Goal: Task Accomplishment & Management: Manage account settings

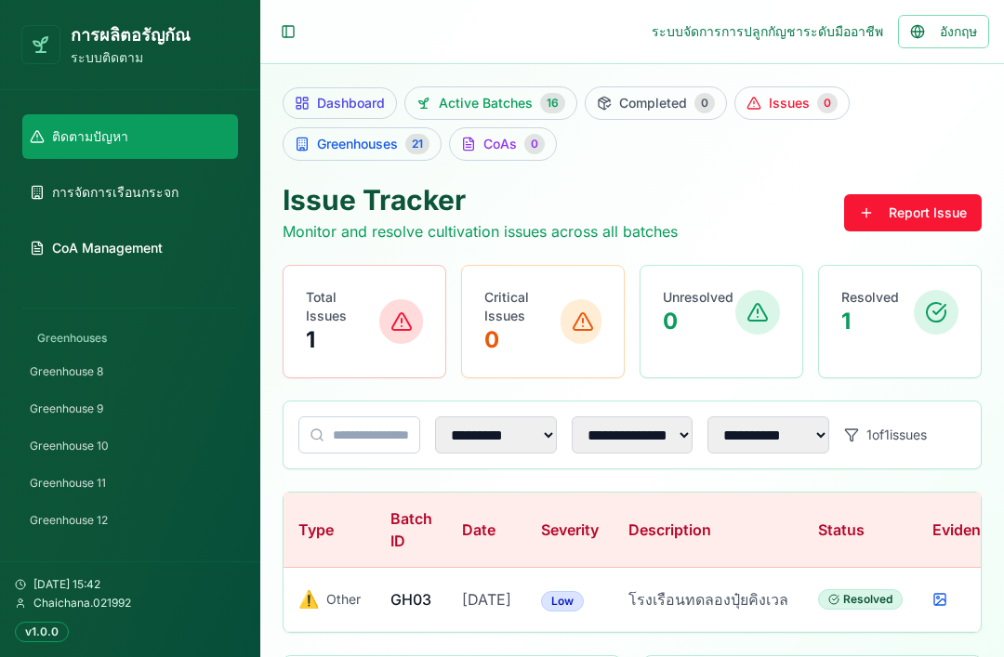
scroll to position [343, 0]
click at [164, 505] on link "Greenhouse 12" at bounding box center [130, 516] width 216 height 30
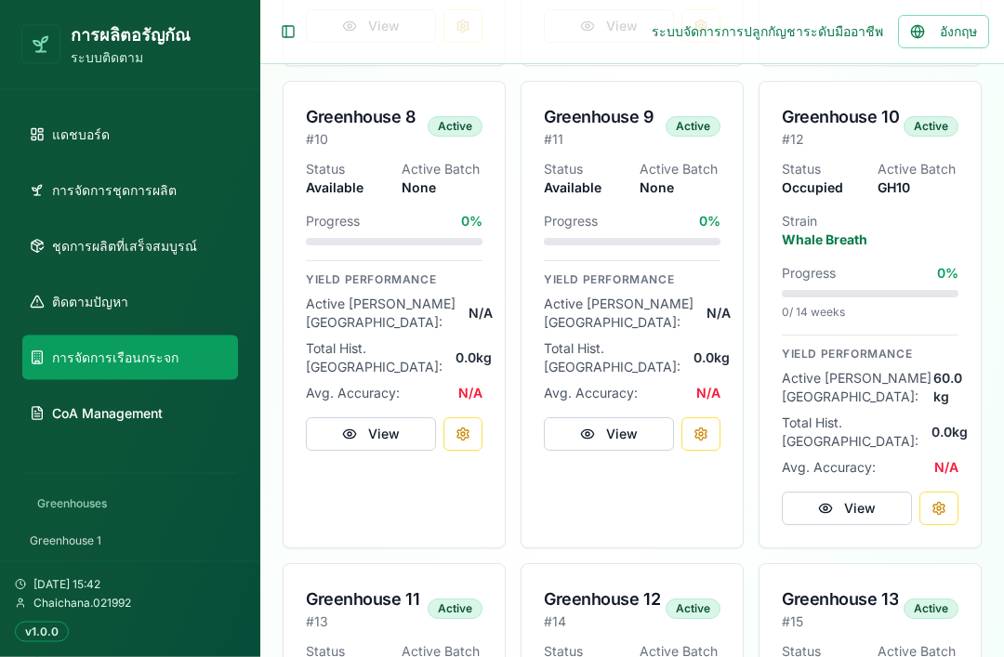
scroll to position [1891, 0]
click at [622, 564] on div "Greenhouse 12 # 14 Active" at bounding box center [631, 603] width 221 height 78
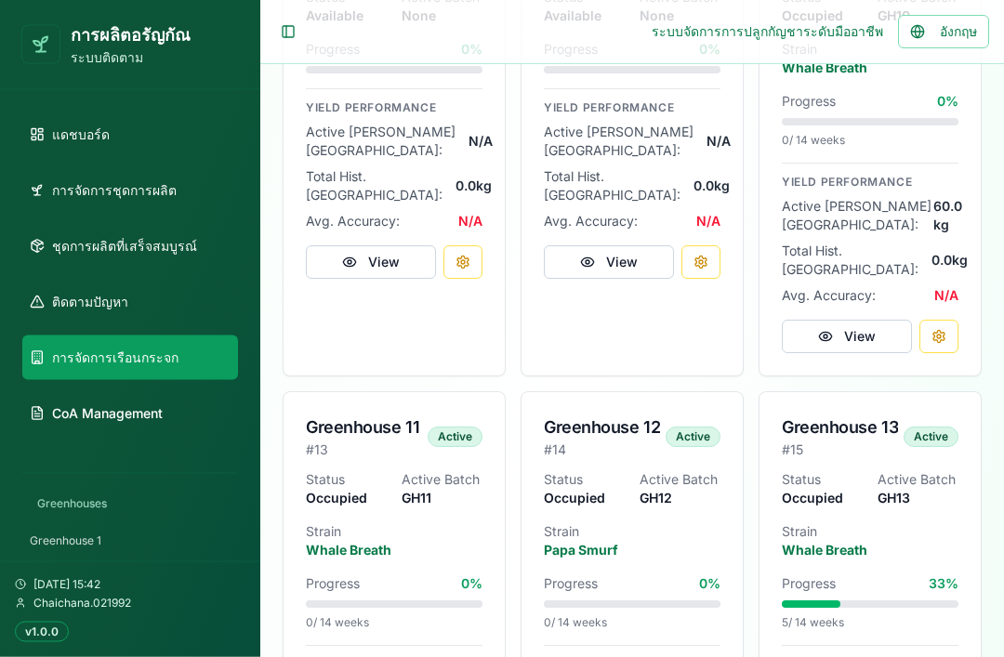
scroll to position [2063, 0]
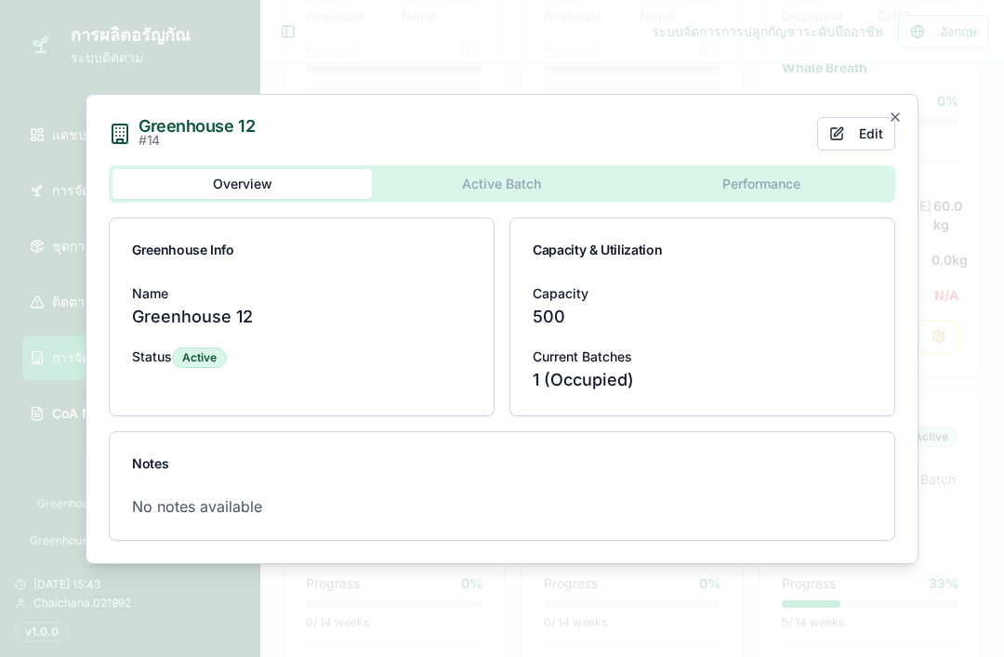
click at [897, 125] on icon "button" at bounding box center [894, 117] width 15 height 15
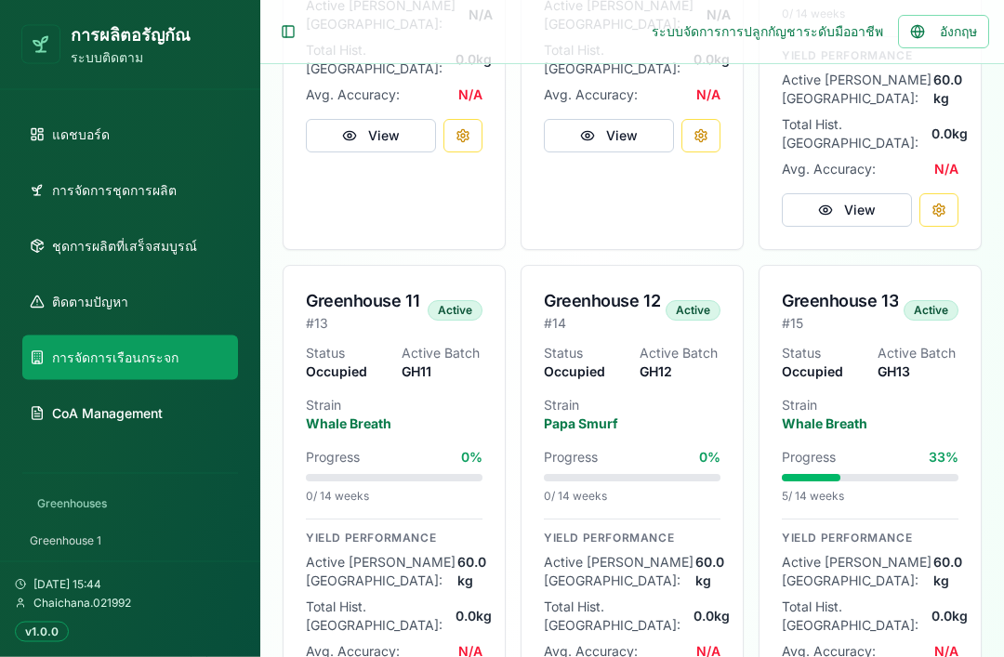
scroll to position [2189, 0]
click at [692, 396] on p "Strain" at bounding box center [632, 405] width 177 height 19
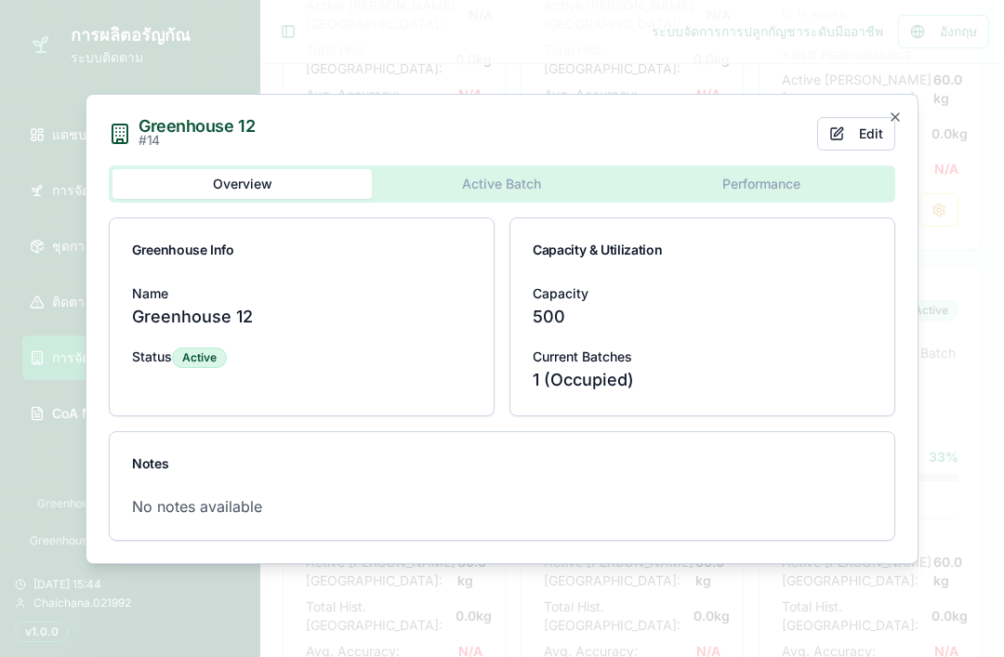
click at [526, 199] on button "Active Batch" at bounding box center [501, 184] width 259 height 30
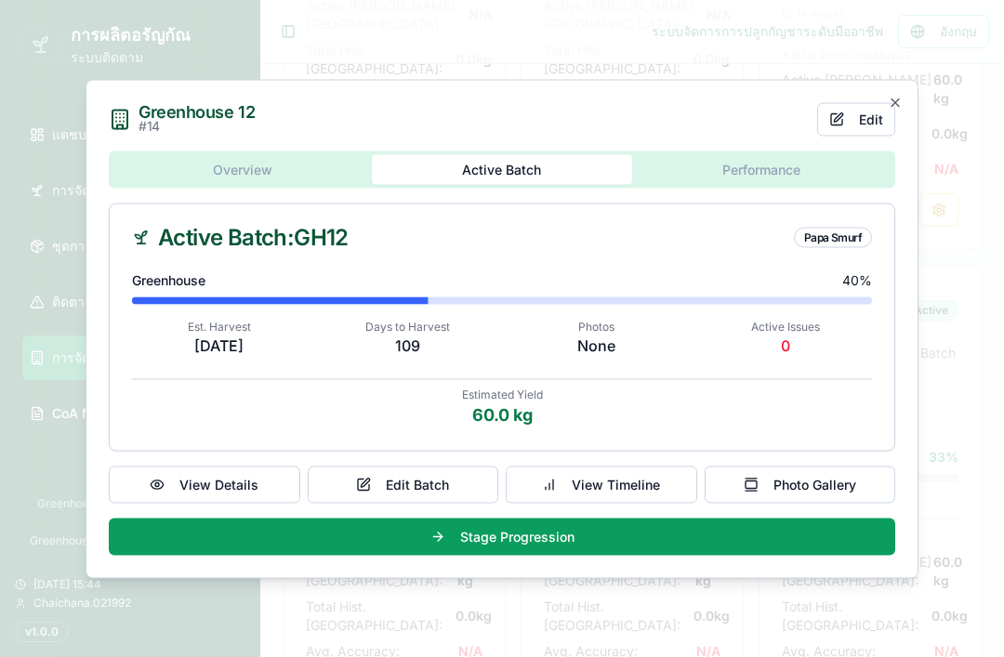
click at [747, 193] on body "การผลิต[PERSON_NAME]กัณ ระบบติดตาม แดชบอร์ด การจัดการชุดการผลิต ชุดการผลิตที่เส…" at bounding box center [502, 36] width 1004 height 4451
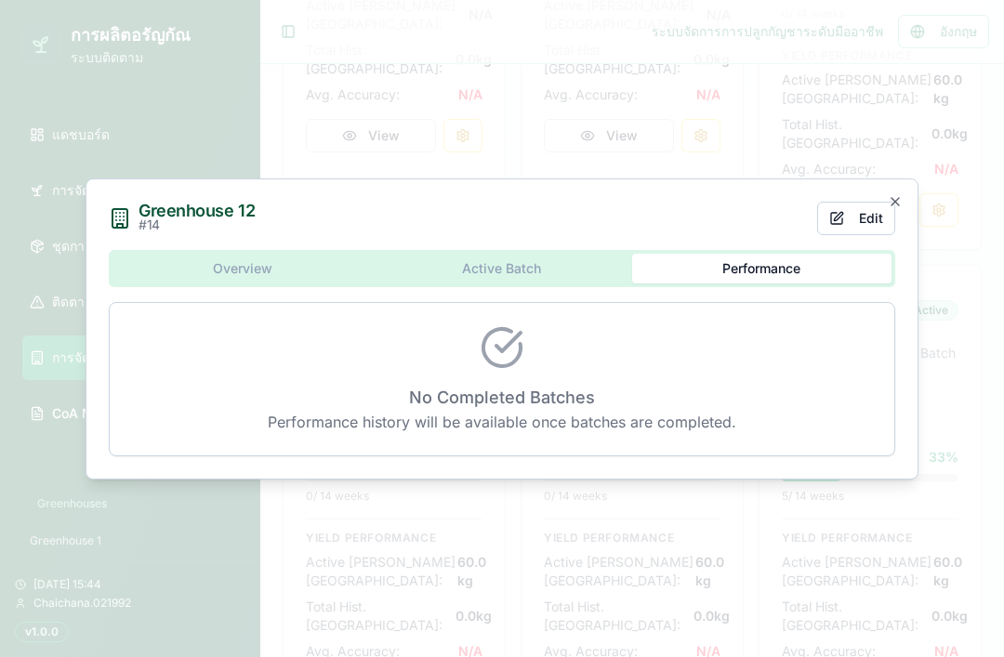
click at [559, 298] on div "Overview Active Batch Performance No Completed Batches Performance history will…" at bounding box center [502, 353] width 786 height 206
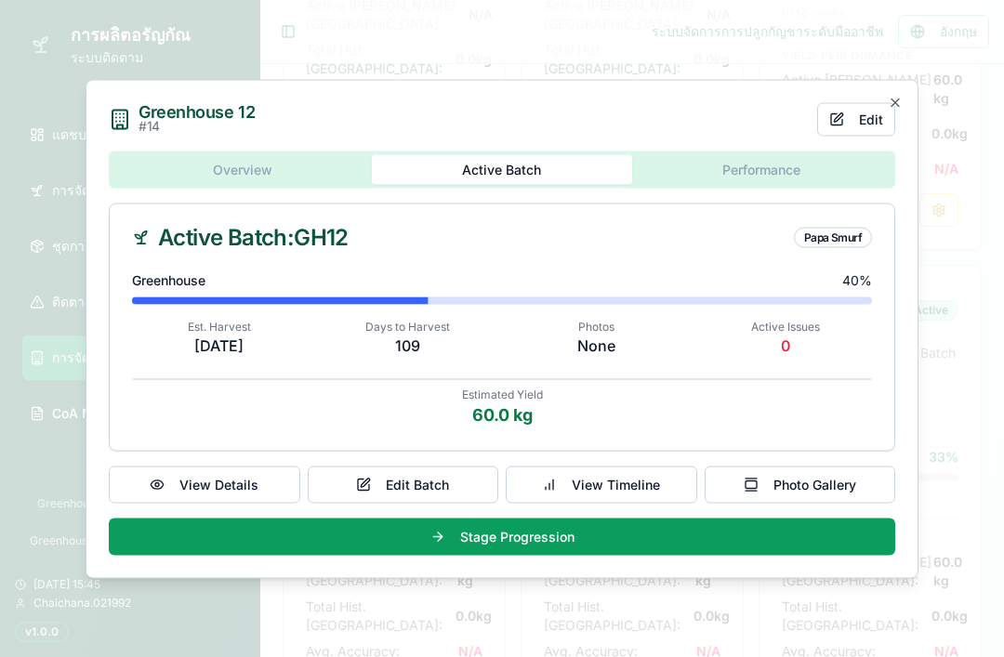
click at [305, 193] on div "Greenhouse 12 # 14 Edit Overview Active Batch Performance Active Batch: GH12 Pa…" at bounding box center [501, 328] width 833 height 499
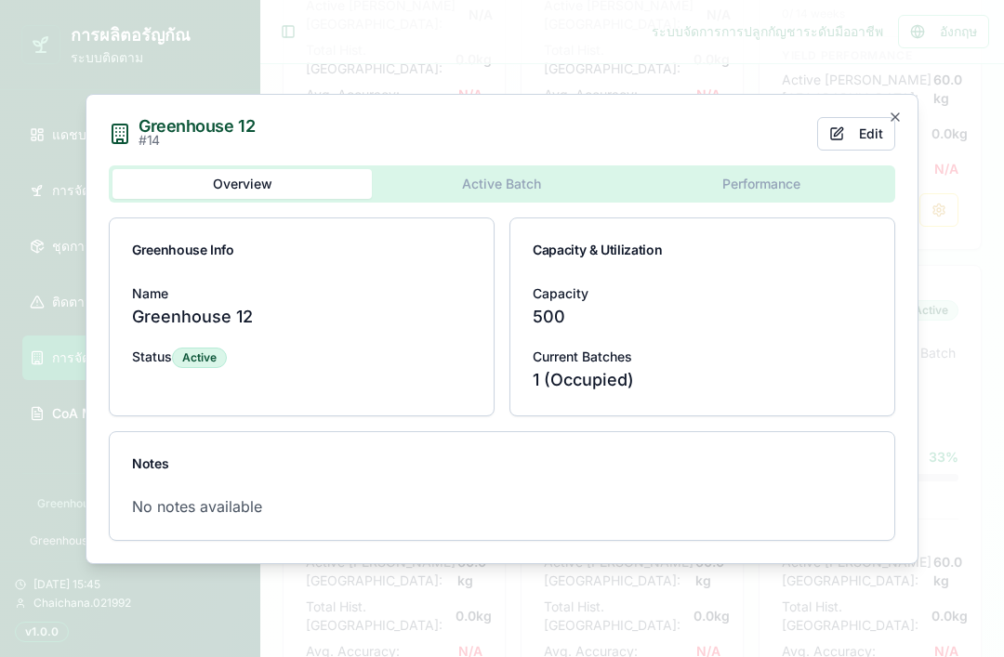
click at [895, 121] on icon "button" at bounding box center [894, 116] width 7 height 7
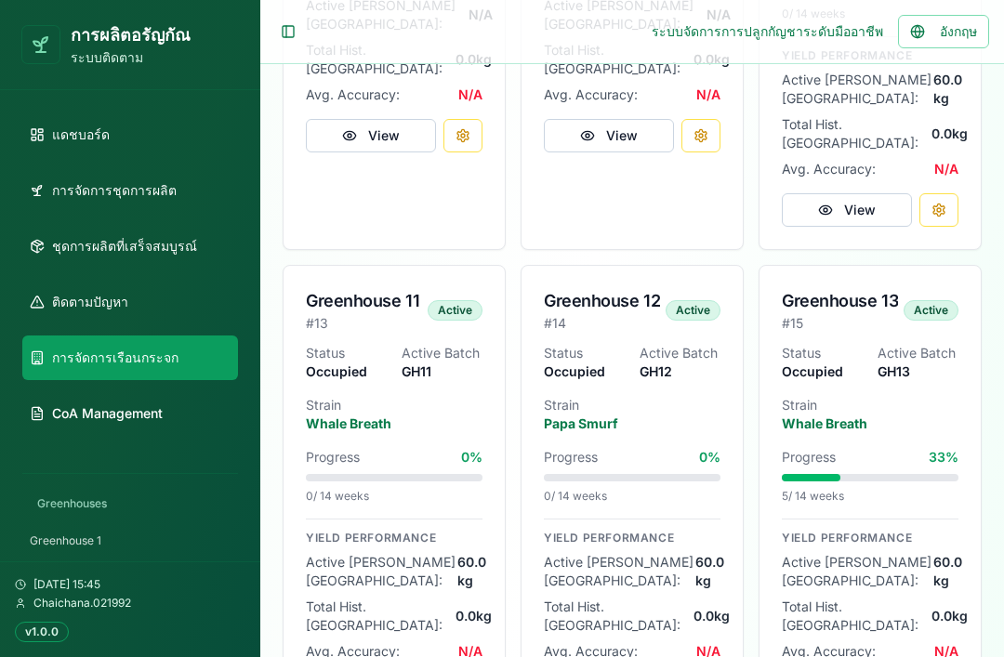
click at [190, 251] on link "ชุดการผลิตที่เสร็จสมบูรณ์" at bounding box center [130, 246] width 216 height 45
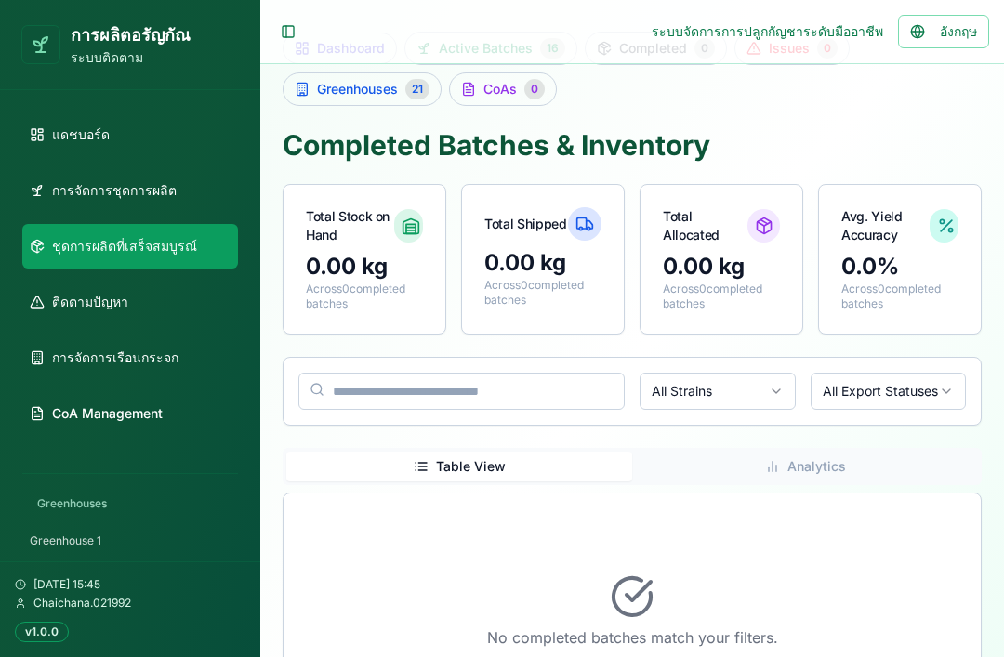
scroll to position [113, 0]
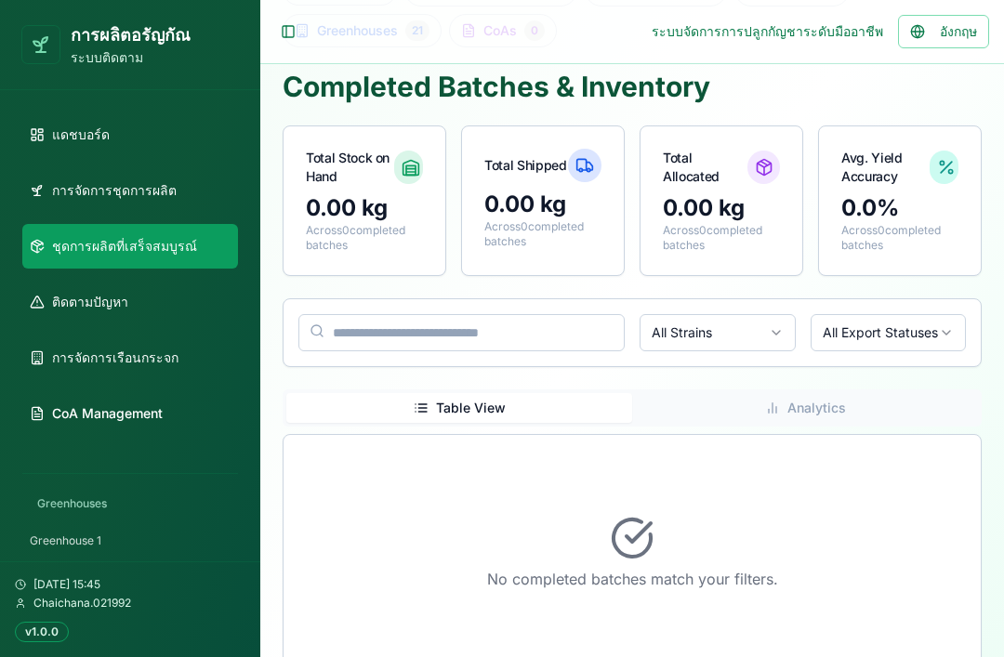
click at [188, 178] on link "การจัดการชุดการผลิต" at bounding box center [130, 190] width 216 height 45
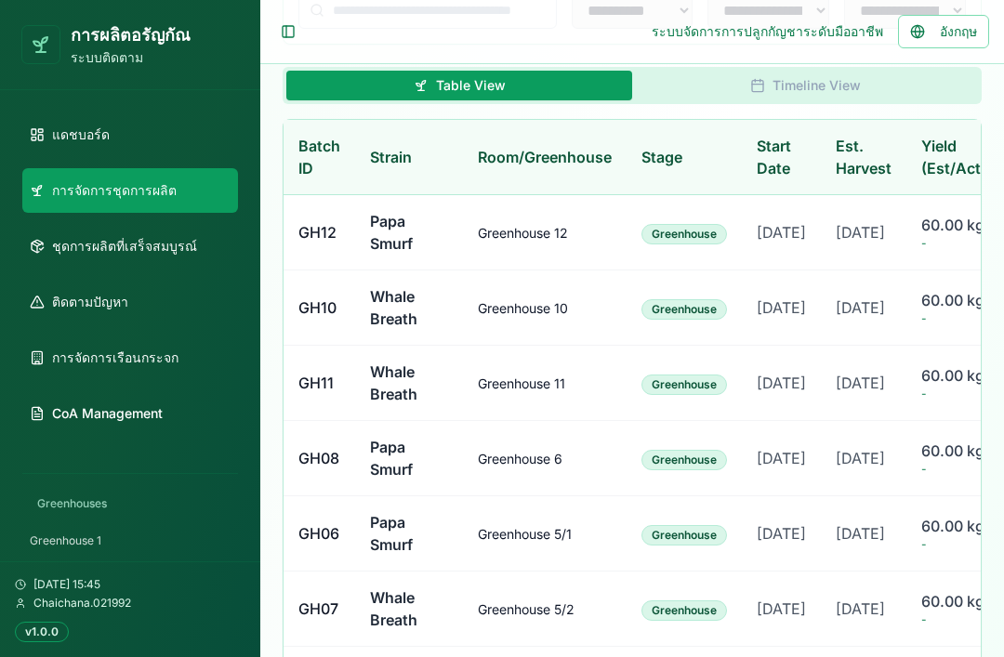
scroll to position [567, 0]
click at [512, 264] on td "Greenhouse 12" at bounding box center [545, 233] width 164 height 75
click at [537, 242] on span "Greenhouse 12" at bounding box center [523, 234] width 90 height 16
click at [537, 241] on span "Greenhouse 12" at bounding box center [523, 234] width 90 height 16
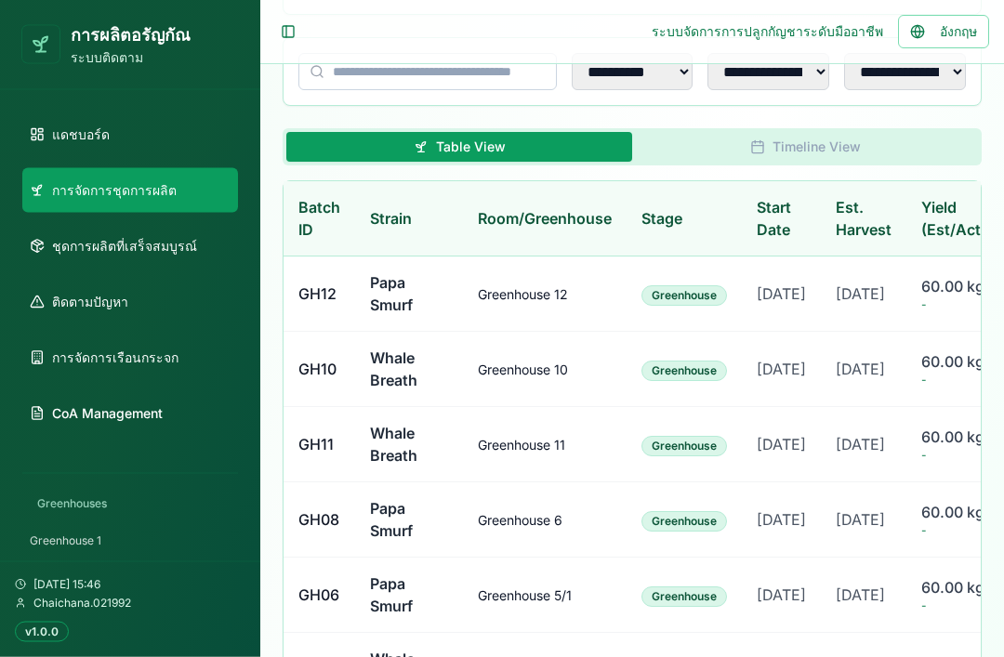
scroll to position [498, 0]
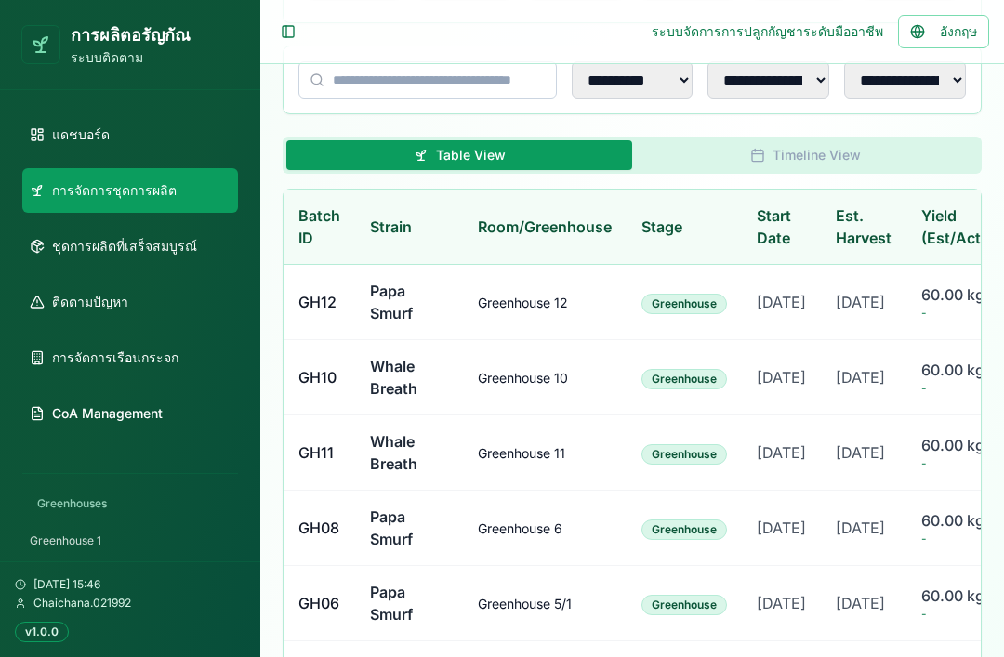
click at [427, 320] on td "Papa Smurf" at bounding box center [409, 302] width 108 height 75
click at [442, 312] on td "Papa Smurf" at bounding box center [409, 302] width 108 height 75
click at [455, 317] on td "Papa Smurf" at bounding box center [409, 302] width 108 height 75
click at [437, 318] on td "Papa Smurf" at bounding box center [409, 302] width 108 height 75
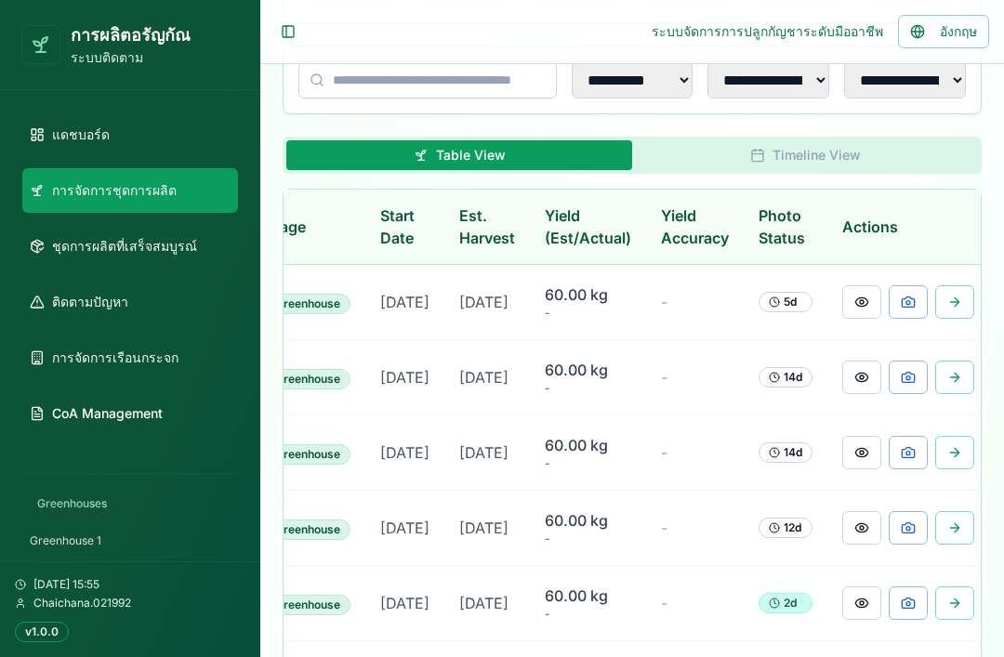
scroll to position [0, 375]
click at [853, 319] on button at bounding box center [862, 301] width 39 height 33
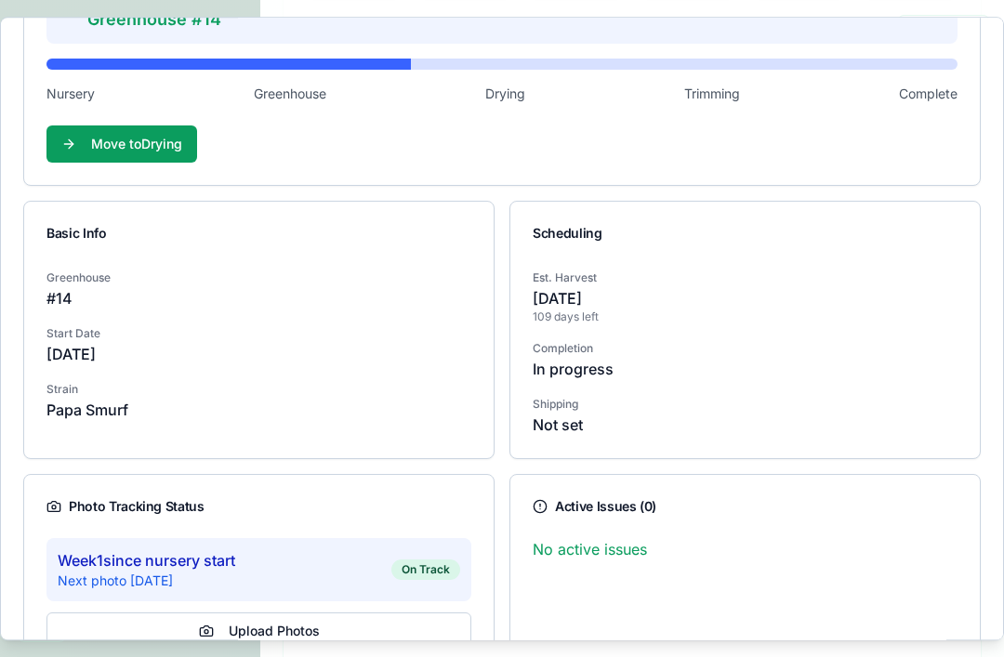
scroll to position [242, 0]
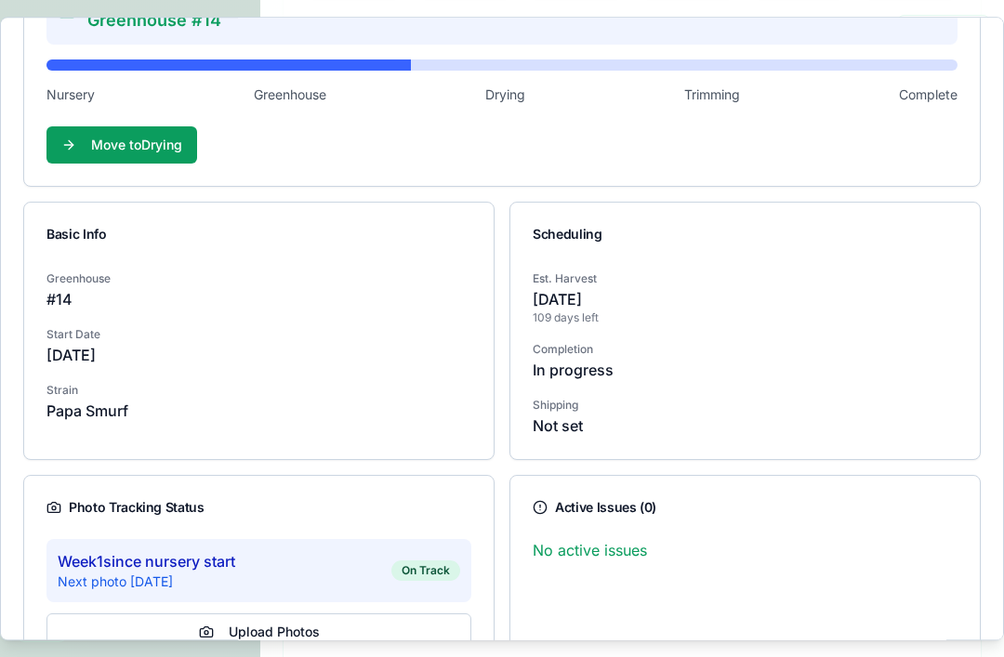
click at [147, 303] on p "# 14" at bounding box center [258, 299] width 425 height 22
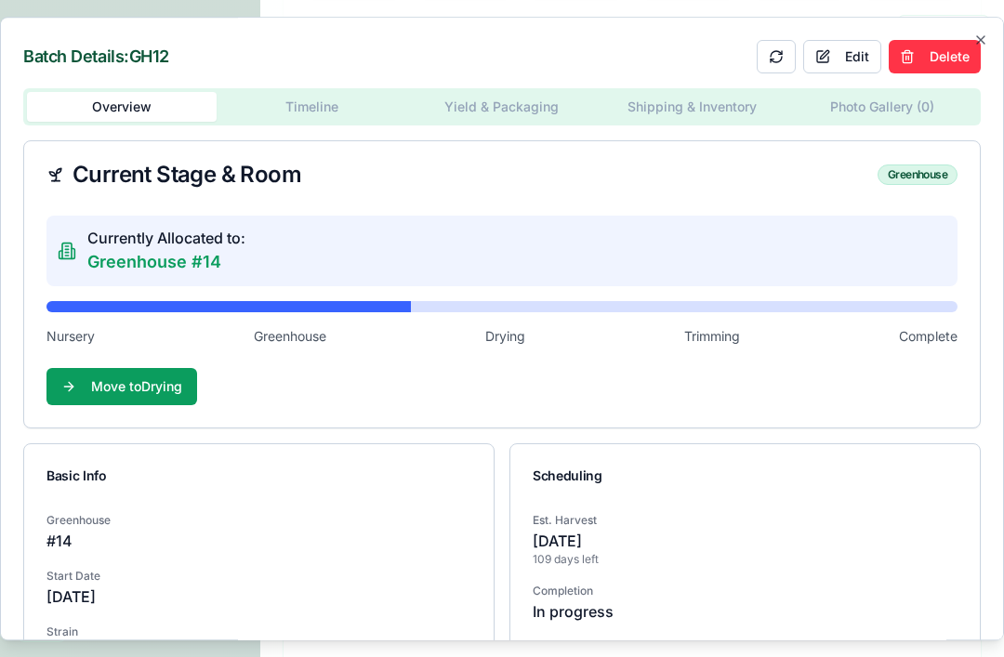
scroll to position [0, 0]
click at [857, 63] on button "Edit" at bounding box center [842, 56] width 78 height 33
click at [293, 258] on div "Currently Allocated to: Greenhouse #14" at bounding box center [501, 251] width 911 height 71
click at [326, 101] on div "Batch Details: GH12 Cancel Save Overview Timeline Yield & Packaging Shipping & …" at bounding box center [502, 329] width 1004 height 625
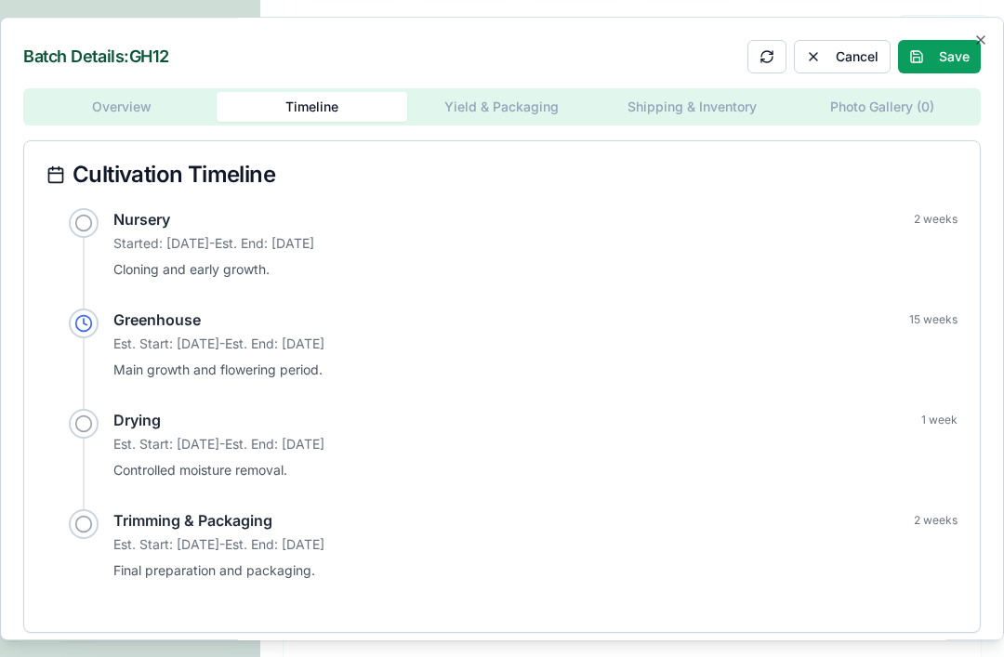
click at [498, 129] on div "Batch Details: GH12 Cancel Save Overview Timeline Yield & Packaging Shipping & …" at bounding box center [502, 329] width 1004 height 625
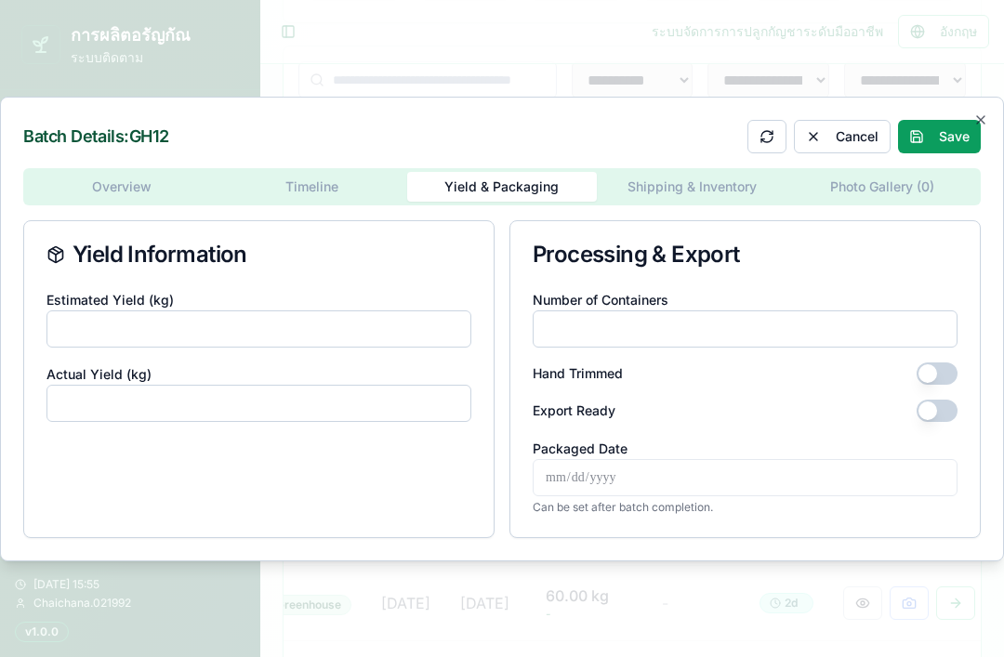
click at [686, 216] on div "Overview Timeline Yield & Packaging Shipping & Inventory Photo Gallery ( 0 ) Yi…" at bounding box center [501, 353] width 957 height 370
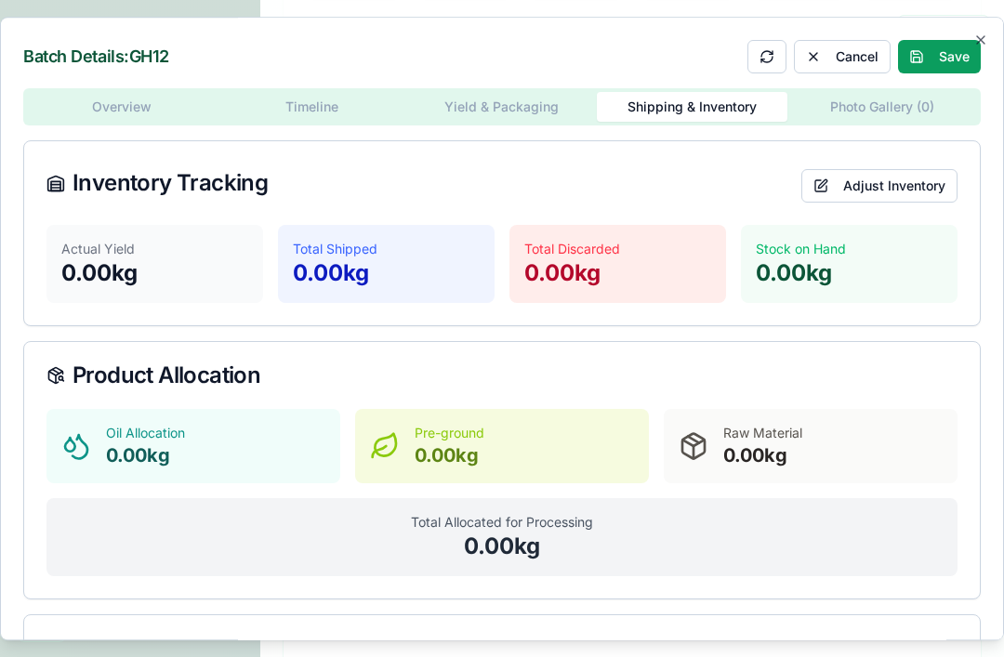
click at [853, 110] on div "Batch Details: GH12 Cancel Save Overview Timeline Yield & Packaging Shipping & …" at bounding box center [502, 329] width 1004 height 625
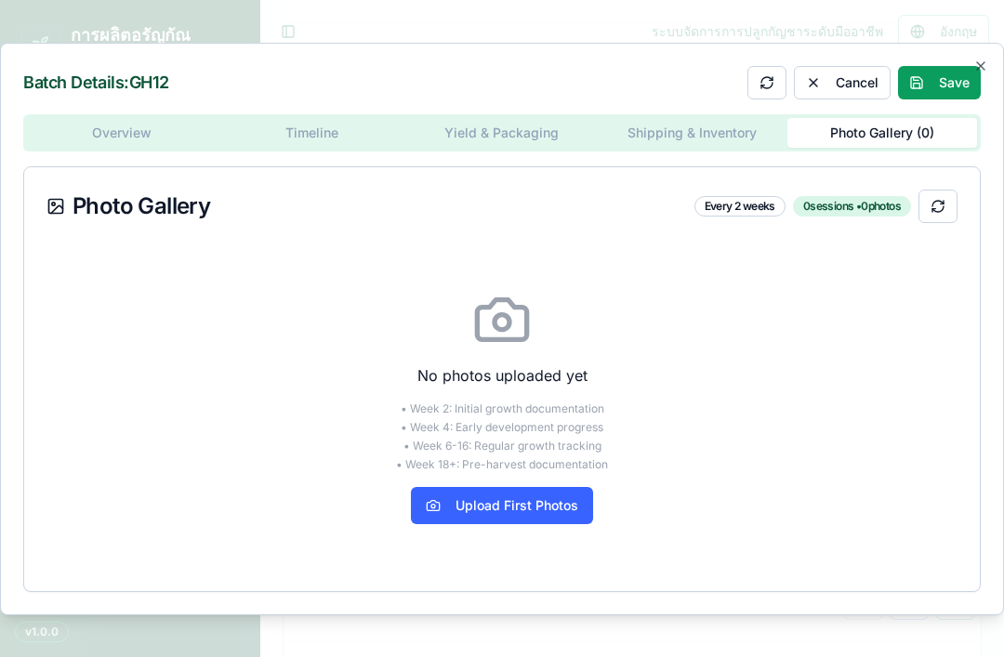
click at [146, 152] on div "Overview Timeline Yield & Packaging Shipping & Inventory Photo Gallery ( 0 ) Ph…" at bounding box center [501, 353] width 957 height 478
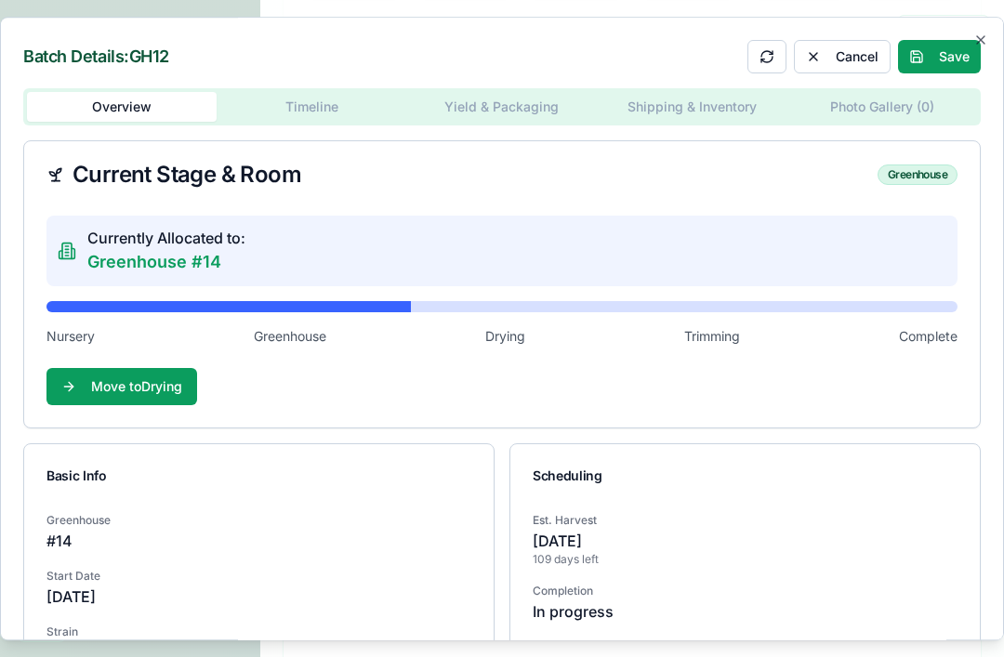
click at [651, 248] on div "Currently Allocated to: Greenhouse #14" at bounding box center [501, 251] width 911 height 71
click at [214, 252] on p "Greenhouse #14" at bounding box center [166, 262] width 158 height 26
click at [196, 261] on p "Greenhouse #14" at bounding box center [166, 262] width 158 height 26
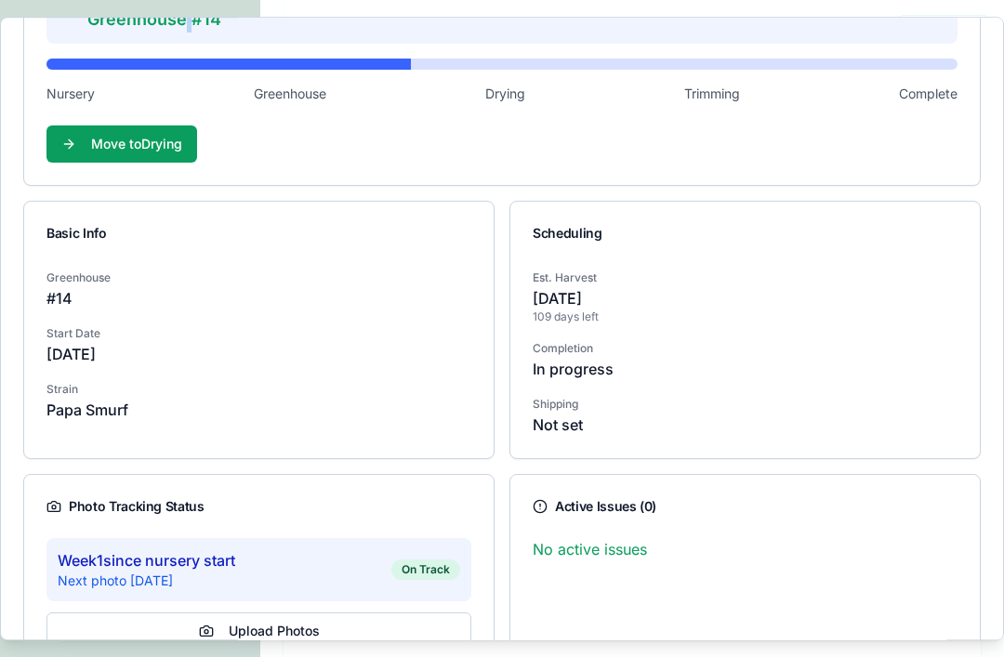
scroll to position [242, 0]
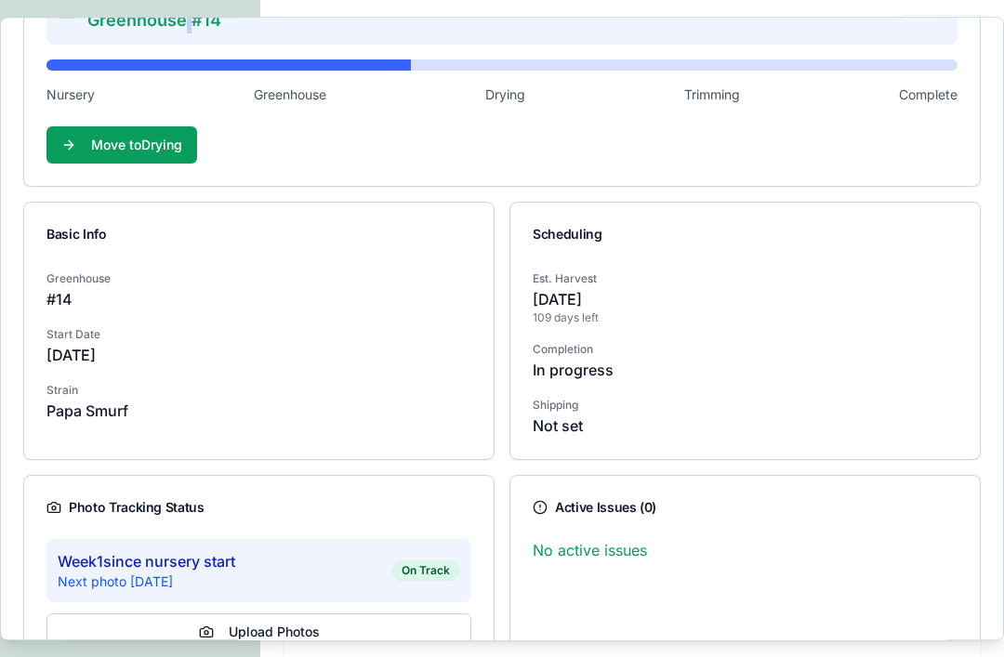
click at [243, 313] on div "Greenhouse # 14 Start Date [DATE] Strain Papa Smurf" at bounding box center [258, 355] width 469 height 178
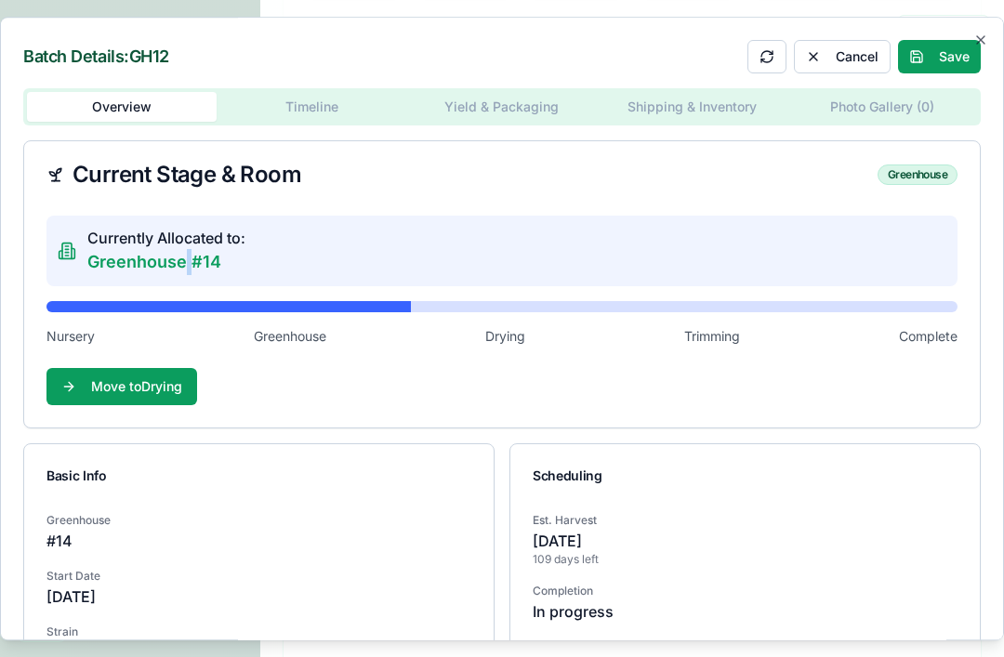
scroll to position [0, 0]
click at [932, 169] on div "Greenhouse" at bounding box center [917, 174] width 80 height 20
click at [918, 177] on div "Greenhouse" at bounding box center [917, 174] width 80 height 20
click at [139, 384] on button "Move to Drying" at bounding box center [121, 386] width 151 height 37
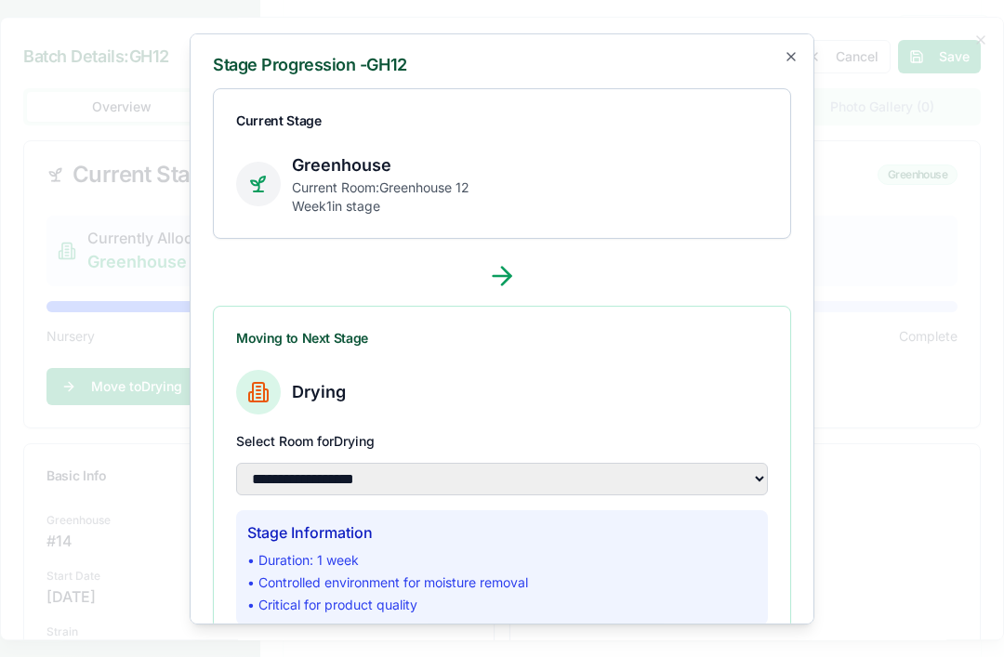
click at [795, 57] on icon "button" at bounding box center [790, 55] width 15 height 15
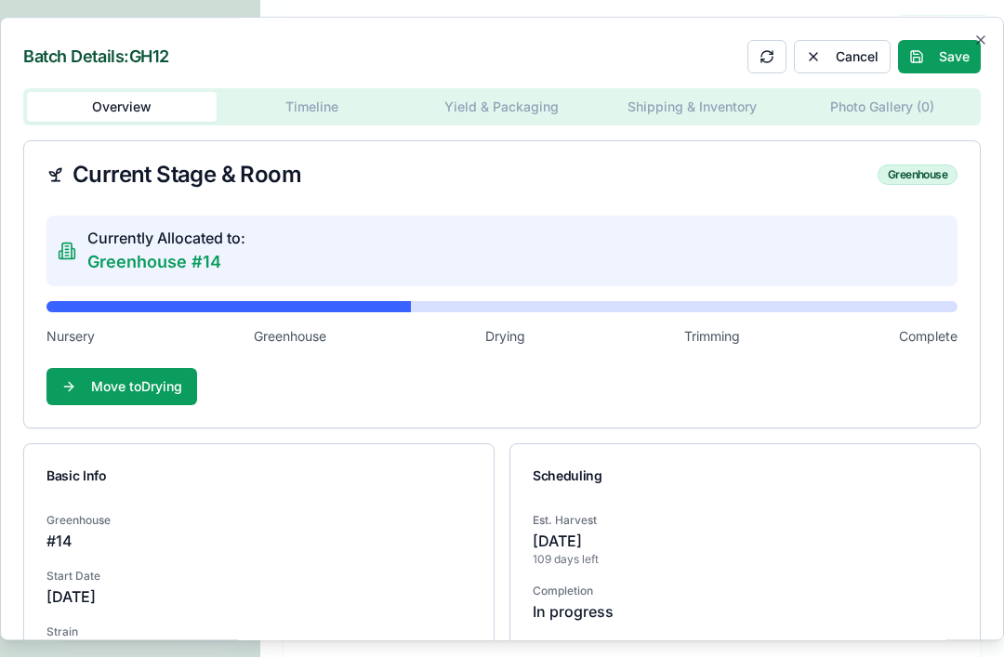
click at [306, 341] on span "Greenhouse" at bounding box center [290, 336] width 72 height 19
click at [835, 61] on button "Cancel" at bounding box center [842, 56] width 97 height 33
click at [843, 52] on button "Edit" at bounding box center [842, 56] width 78 height 33
click at [941, 336] on span "Complete" at bounding box center [928, 336] width 59 height 19
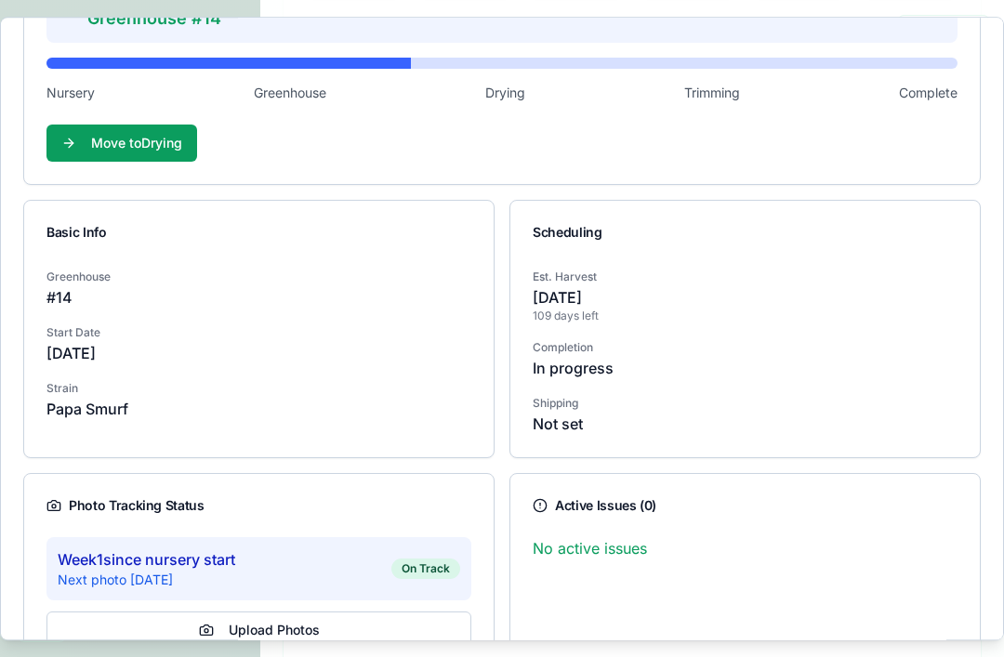
scroll to position [242, 0]
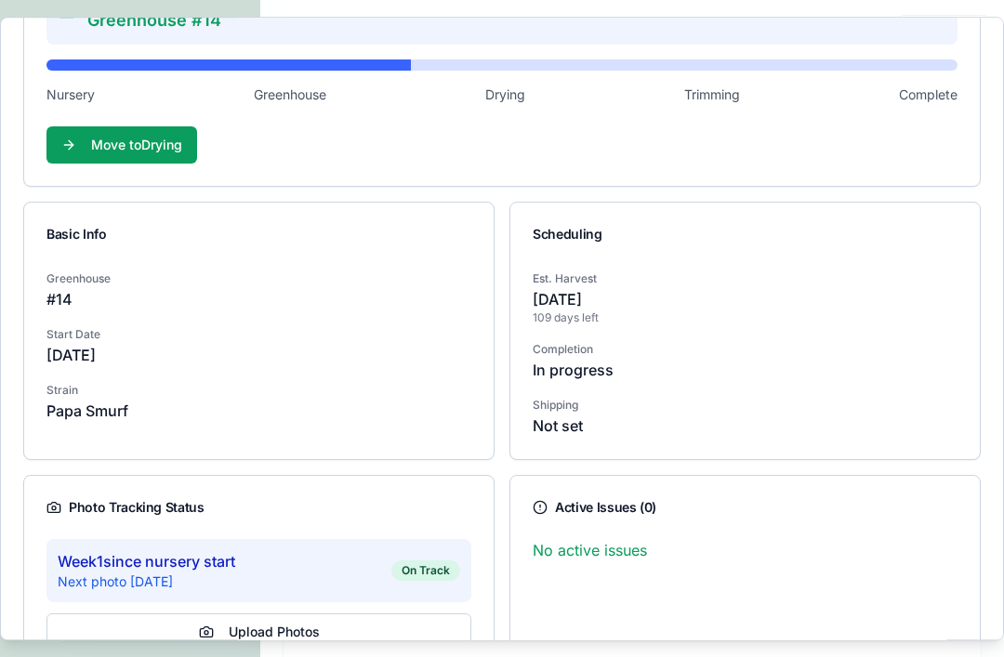
click at [364, 627] on button "Upload Photos" at bounding box center [258, 631] width 425 height 37
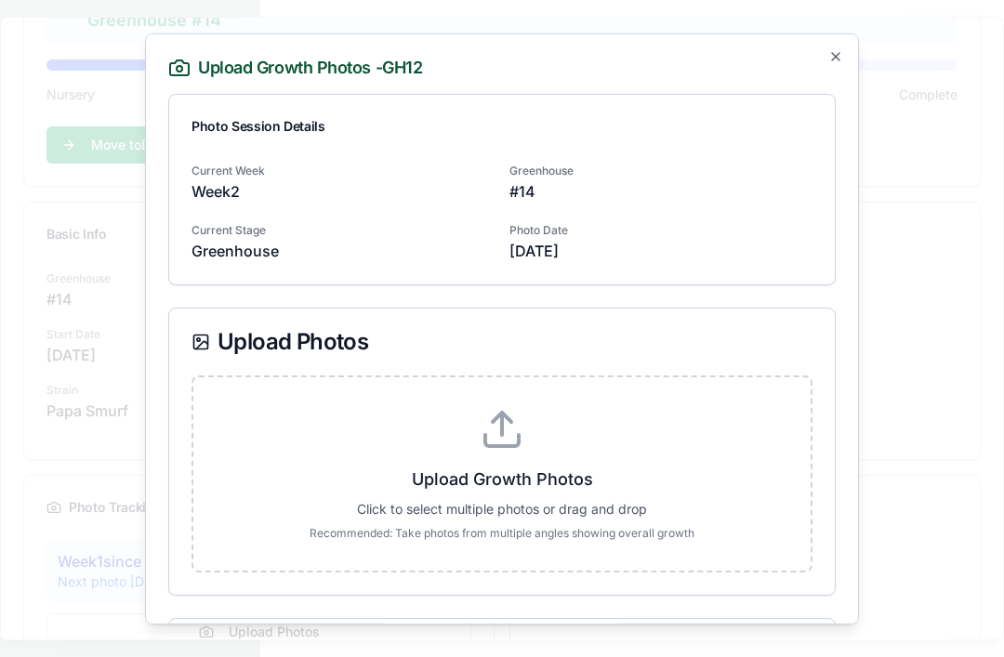
click at [740, 231] on div "Photo Date [DATE]" at bounding box center [660, 239] width 303 height 45
click at [837, 55] on icon "button" at bounding box center [835, 55] width 15 height 15
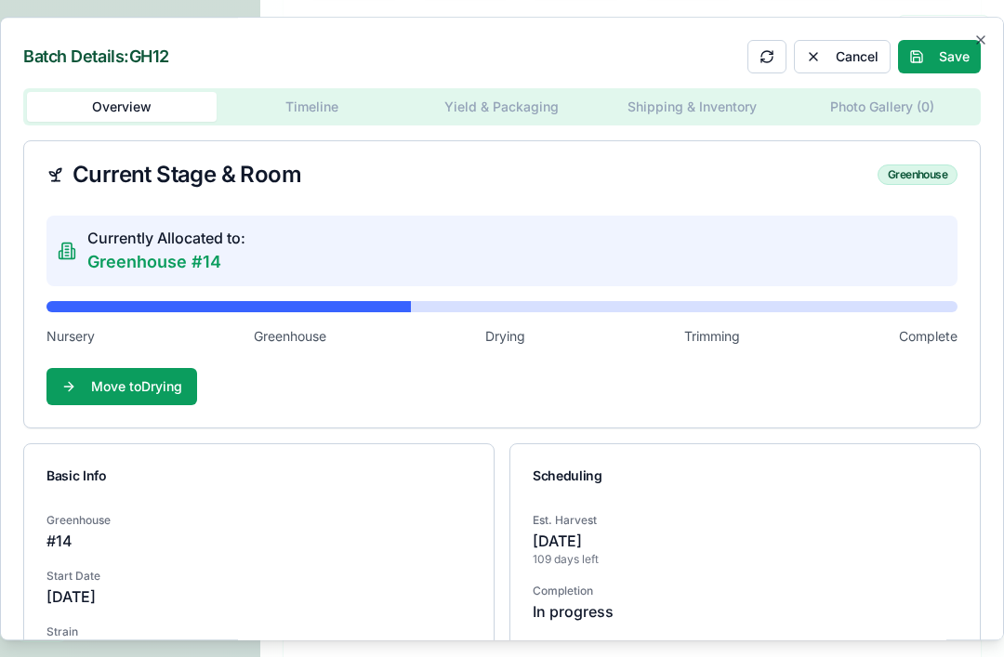
click at [977, 36] on icon "button" at bounding box center [980, 40] width 15 height 15
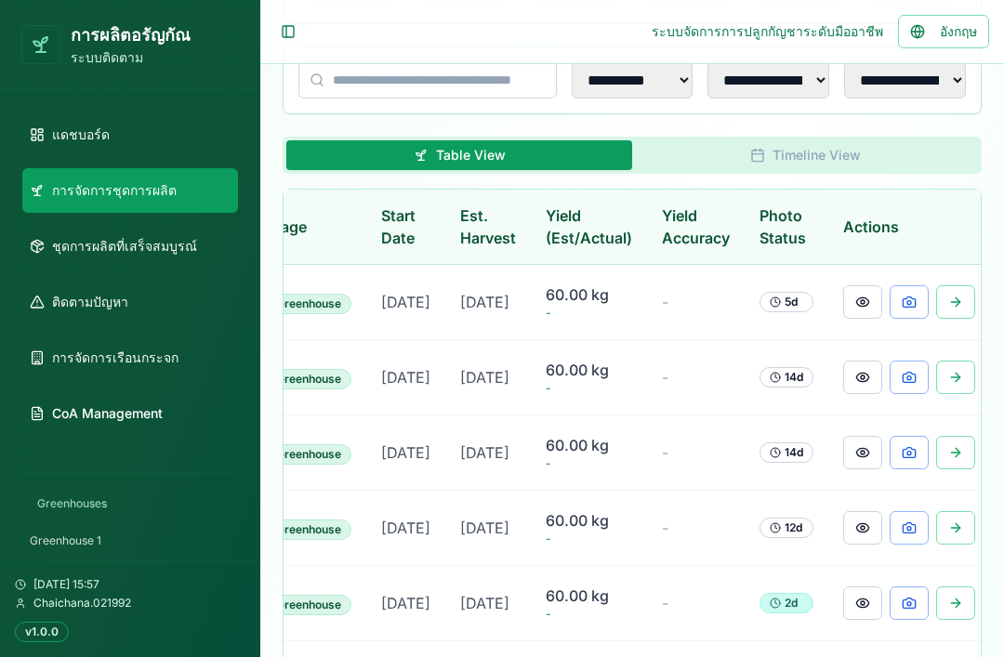
click at [190, 196] on link "การจัดการชุดการผลิต" at bounding box center [130, 190] width 216 height 45
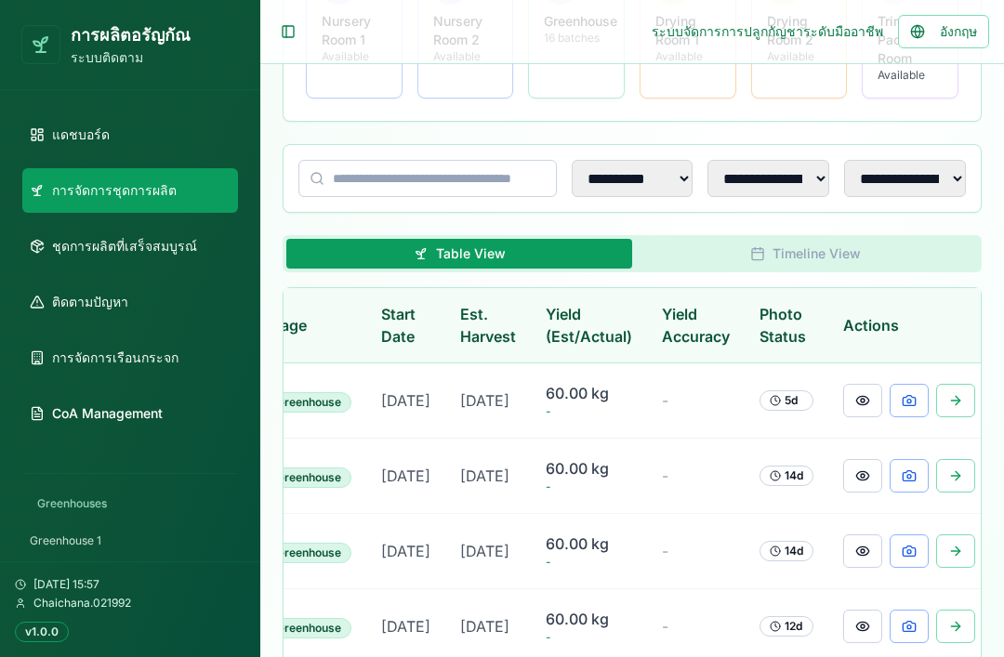
scroll to position [403, 0]
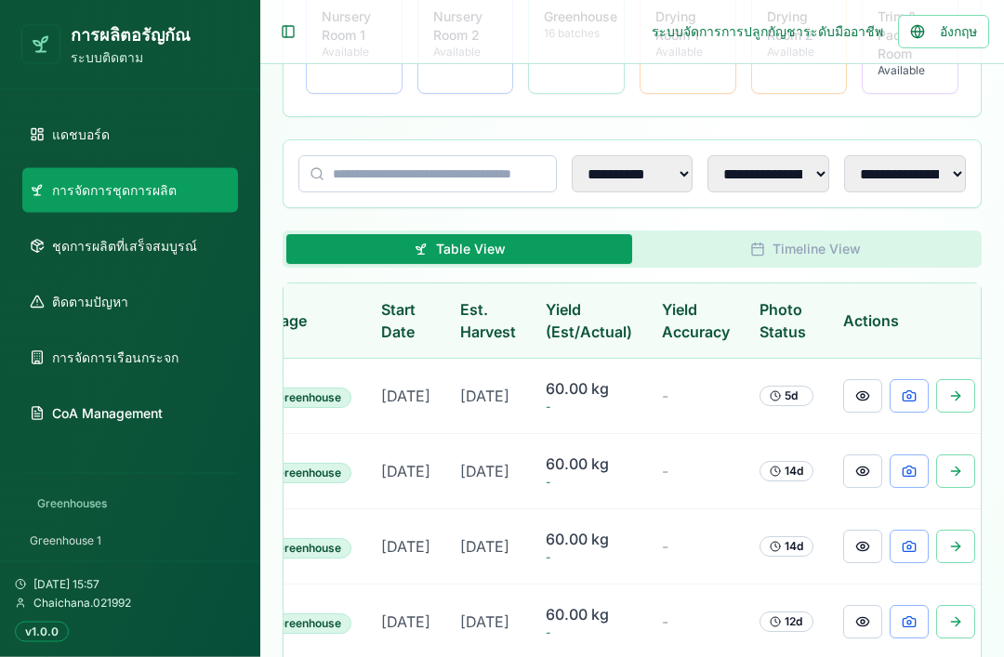
click at [953, 402] on button at bounding box center [955, 396] width 39 height 33
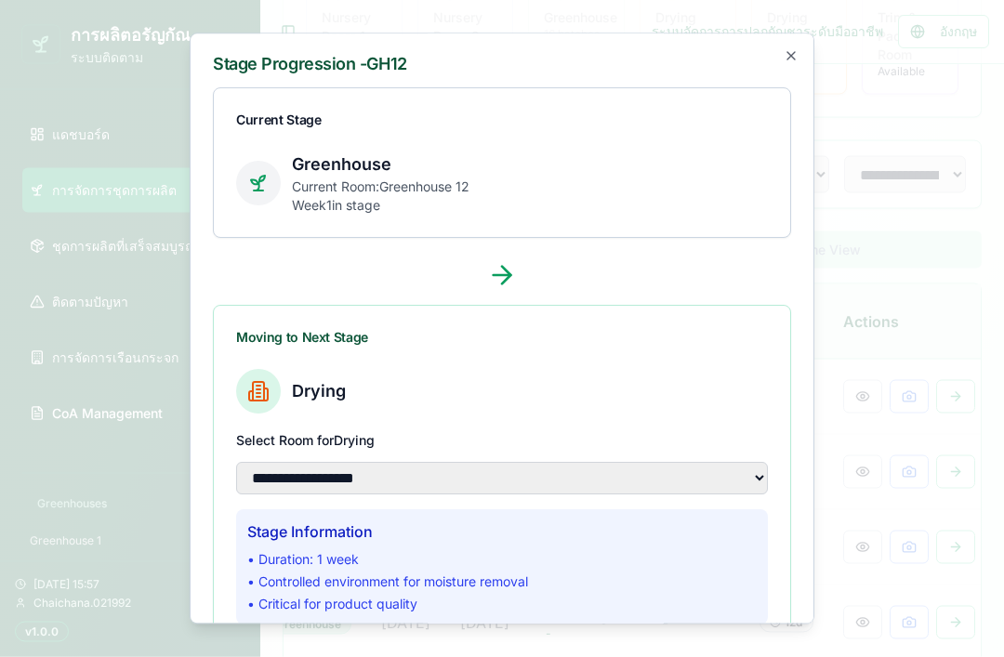
scroll to position [404, 0]
click at [794, 52] on icon "button" at bounding box center [790, 55] width 15 height 15
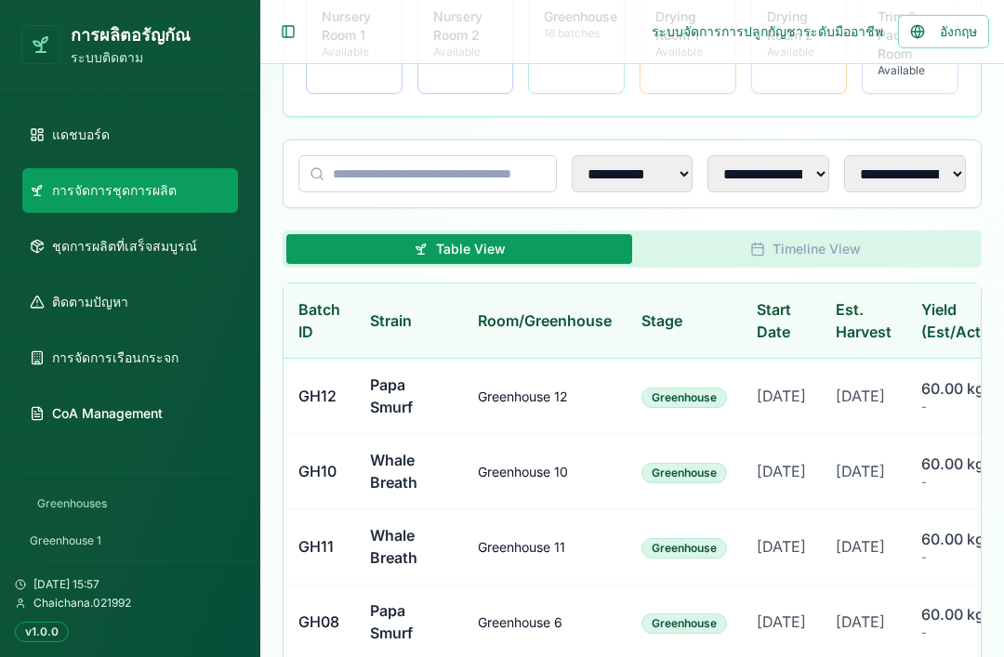
scroll to position [0, 0]
click at [596, 434] on td "Greenhouse 12" at bounding box center [545, 396] width 164 height 75
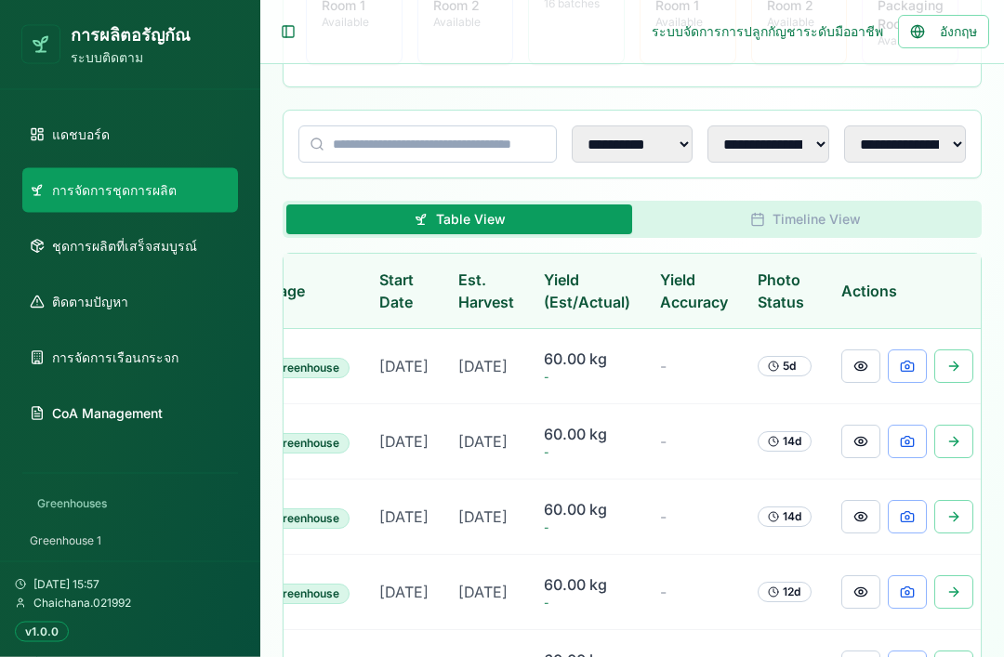
scroll to position [0, 375]
click at [855, 459] on button at bounding box center [862, 442] width 39 height 33
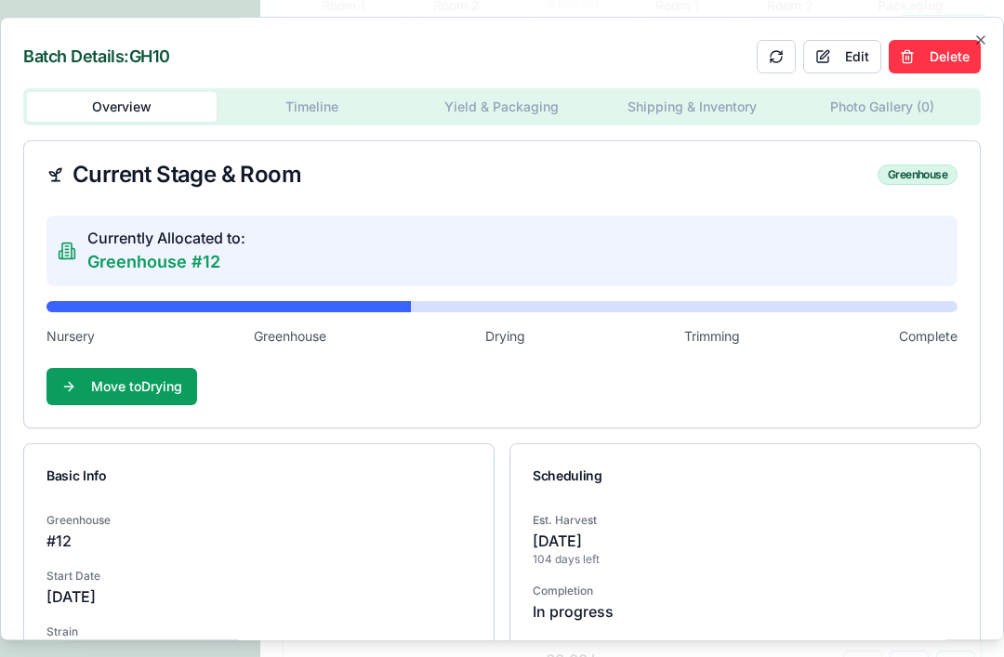
scroll to position [0, 0]
click at [90, 258] on p "Greenhouse #12" at bounding box center [166, 262] width 158 height 26
click at [256, 252] on div "Currently Allocated to: Greenhouse #12" at bounding box center [501, 251] width 911 height 71
click at [268, 255] on div "Currently Allocated to: Greenhouse #12" at bounding box center [501, 251] width 911 height 71
click at [991, 37] on div "Batch Details: GH10 Edit Delete Overview Timeline Yield & Packaging Shipping & …" at bounding box center [502, 329] width 1004 height 625
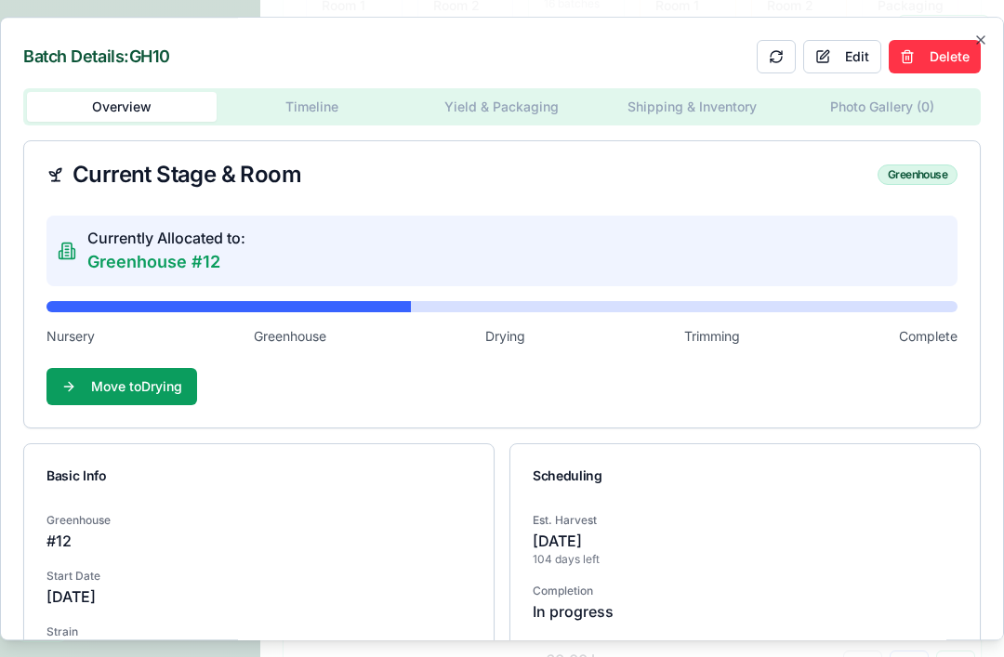
click at [982, 35] on icon "button" at bounding box center [980, 40] width 15 height 15
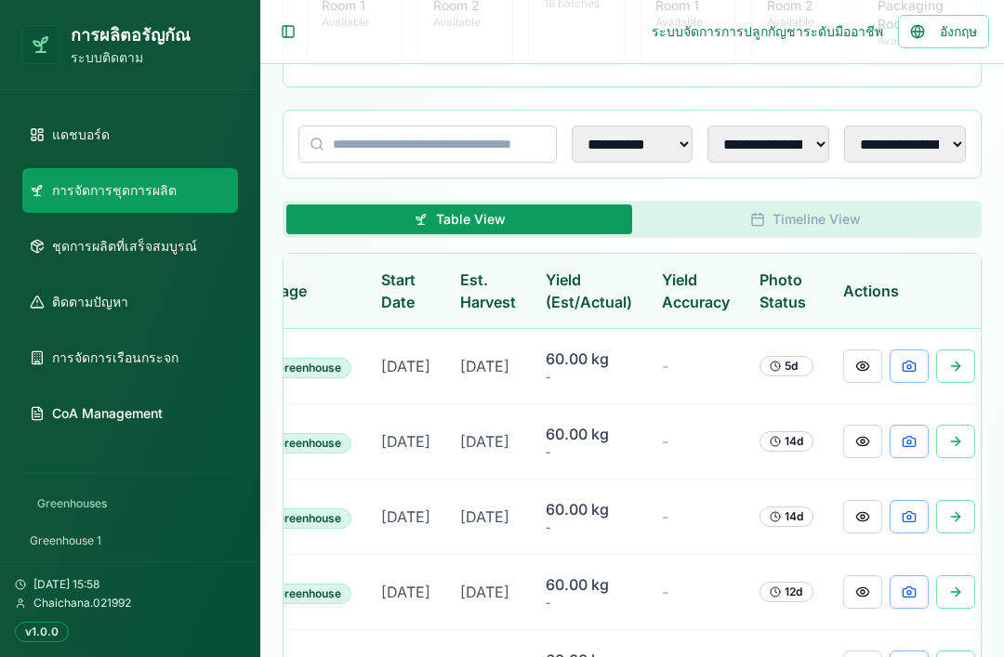
click at [835, 222] on button "Timeline View" at bounding box center [805, 219] width 346 height 30
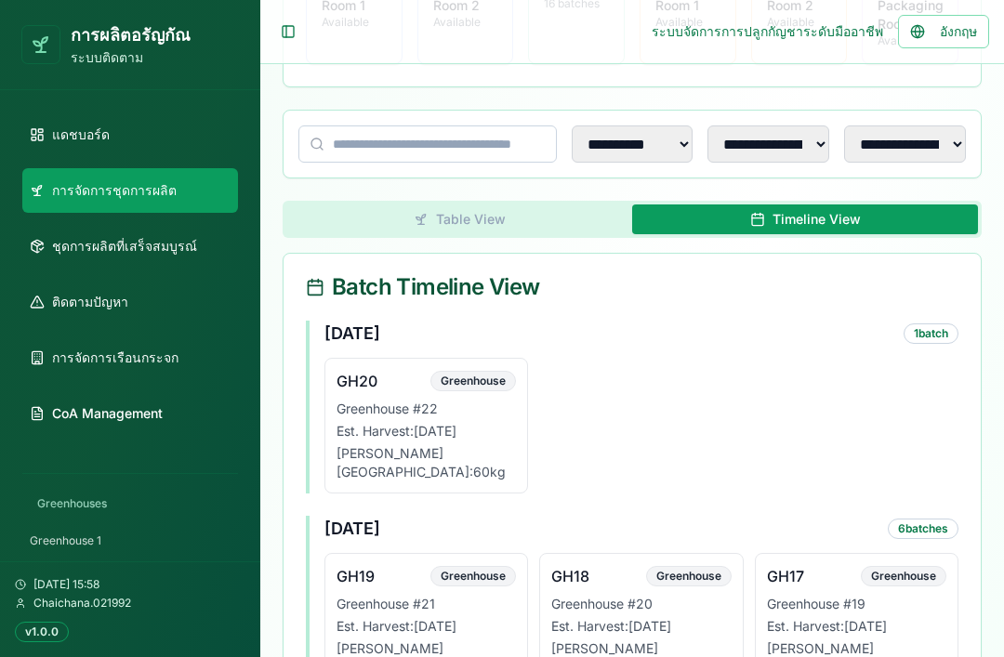
click at [488, 436] on p "Est. Harvest: [DATE]" at bounding box center [425, 431] width 179 height 19
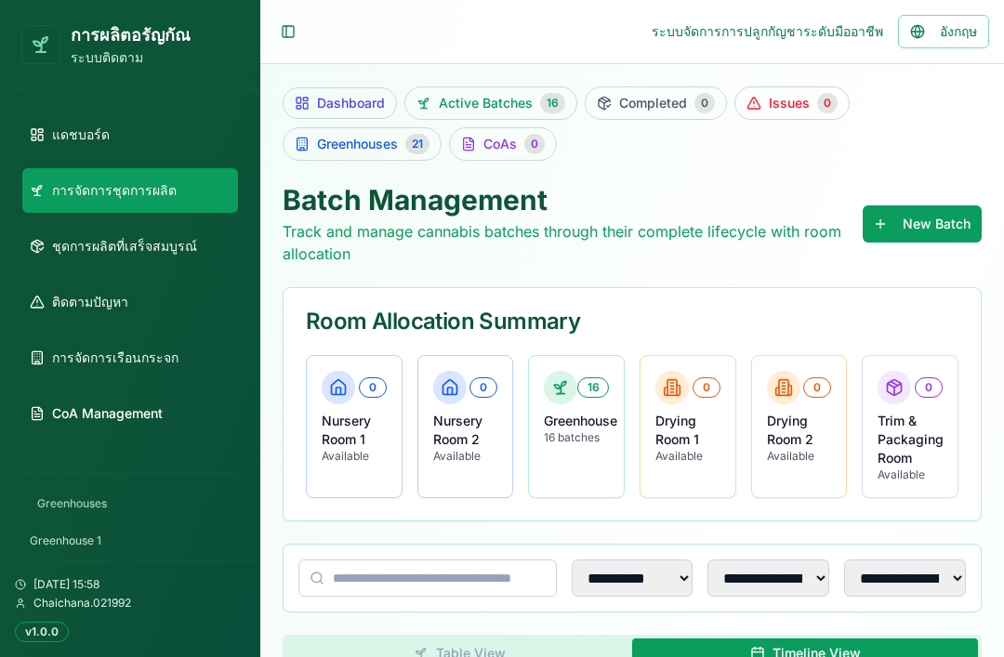
click at [938, 218] on button "New Batch" at bounding box center [921, 223] width 119 height 37
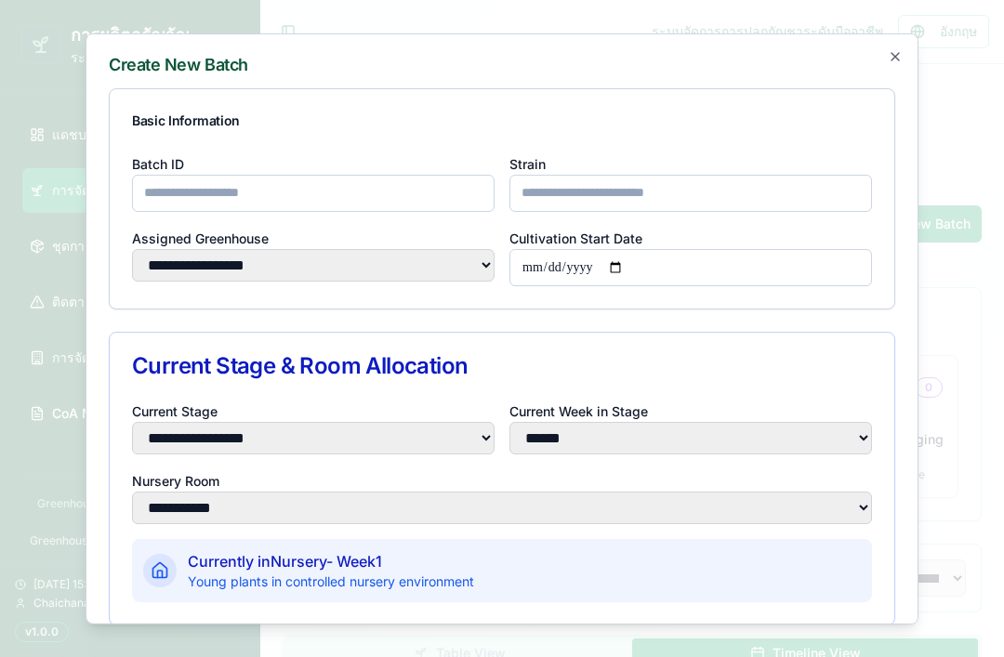
click at [818, 226] on div "**********" at bounding box center [690, 255] width 362 height 59
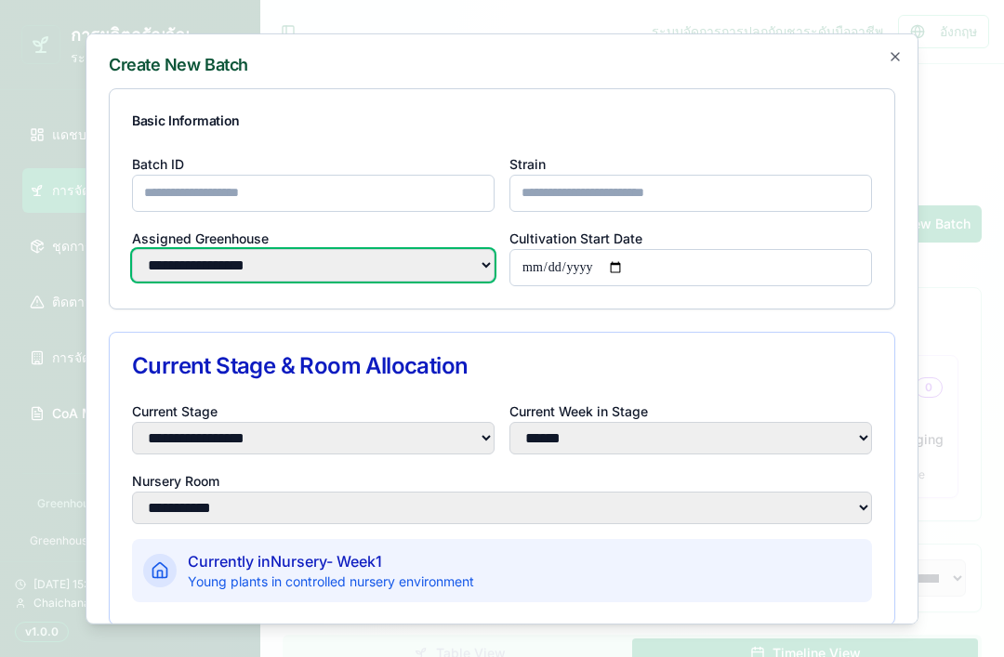
click at [424, 248] on select "**********" at bounding box center [313, 264] width 362 height 33
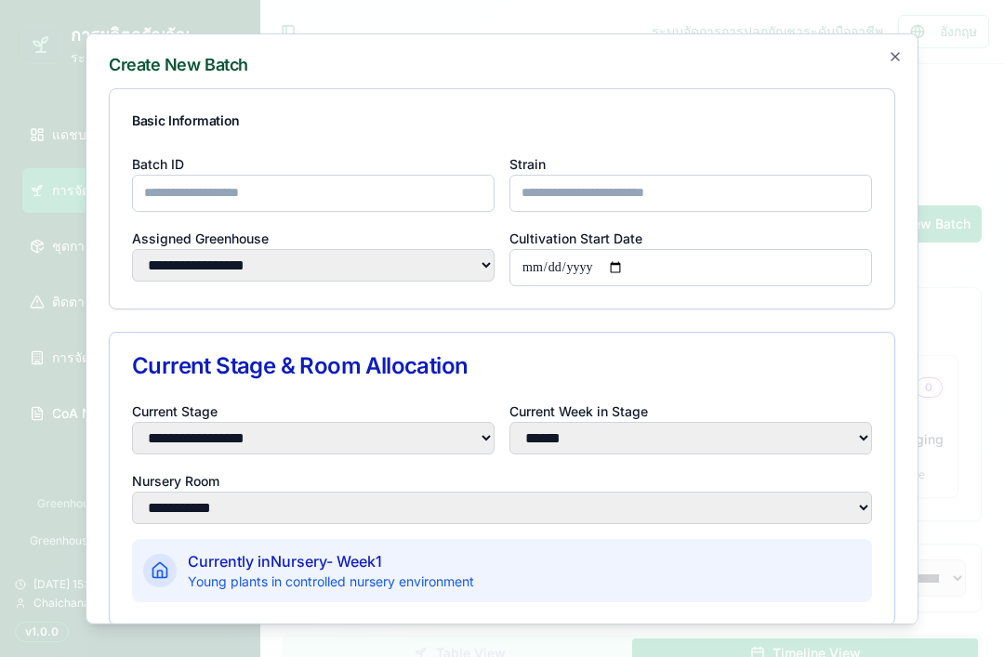
click at [897, 48] on icon "button" at bounding box center [894, 55] width 15 height 15
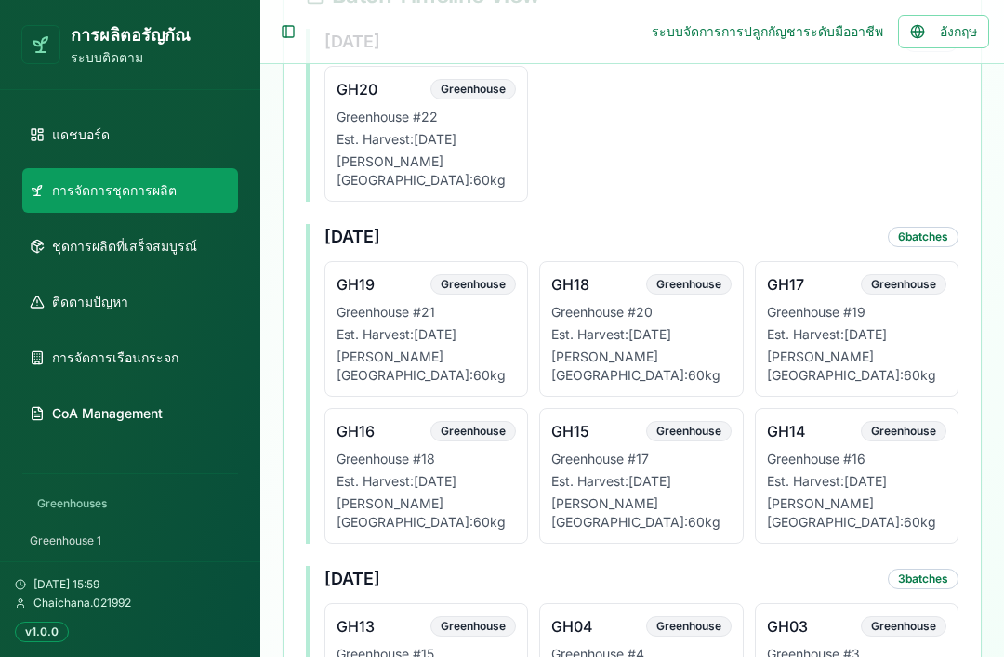
scroll to position [741, 0]
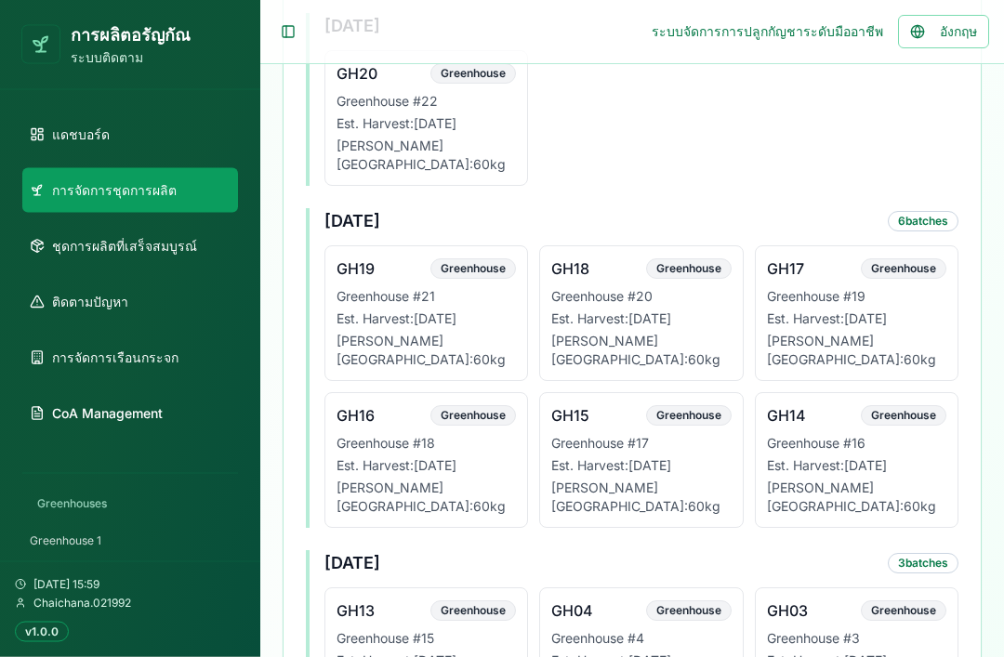
click at [839, 457] on p "Est. Harvest: [DATE]" at bounding box center [856, 466] width 179 height 19
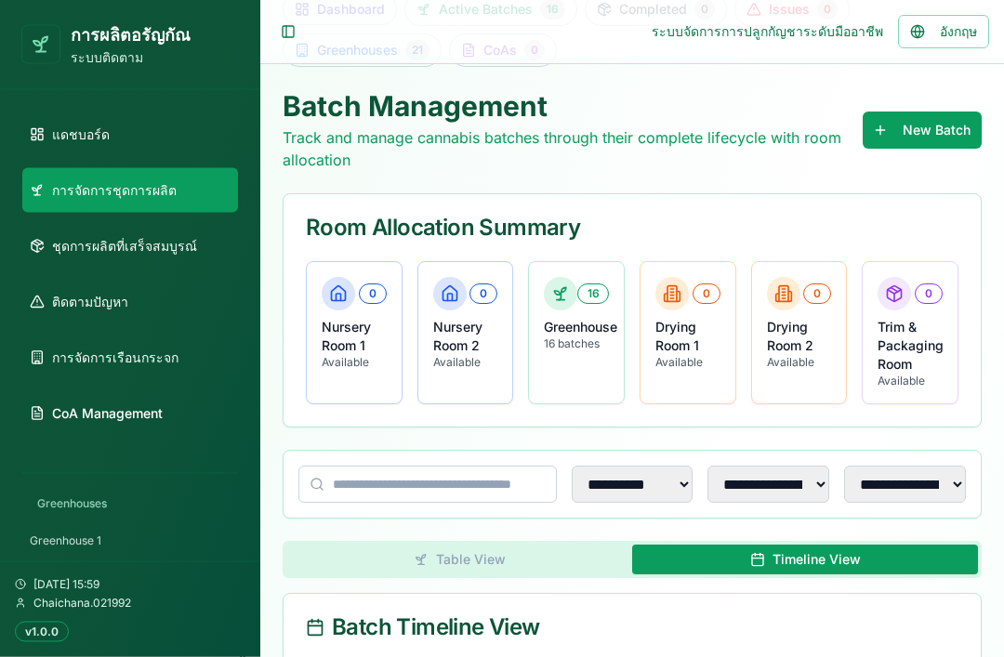
scroll to position [85, 0]
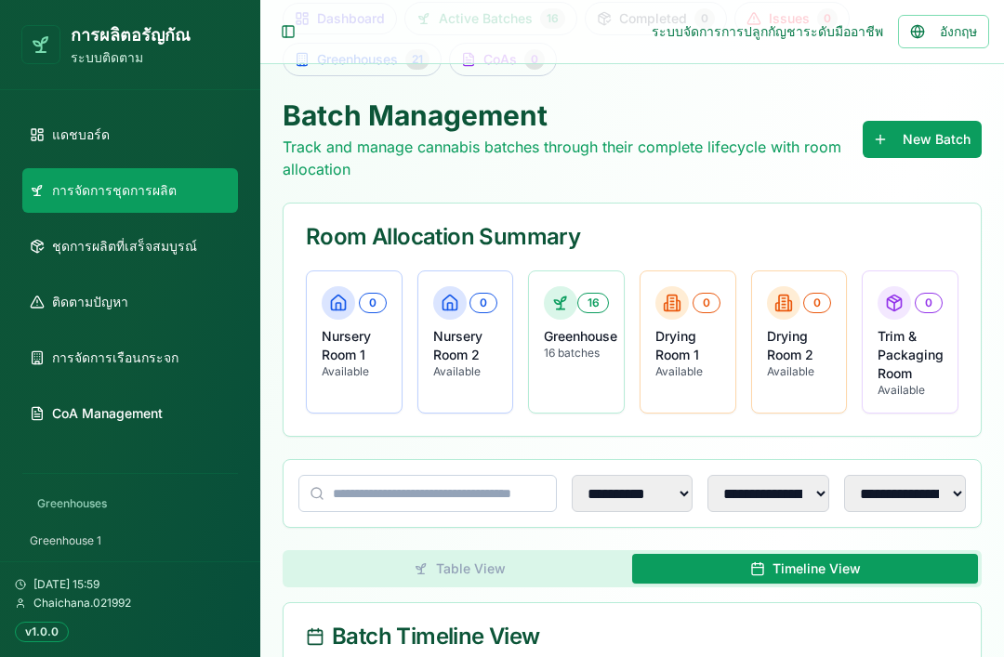
click at [559, 565] on button "Table View" at bounding box center [459, 569] width 346 height 30
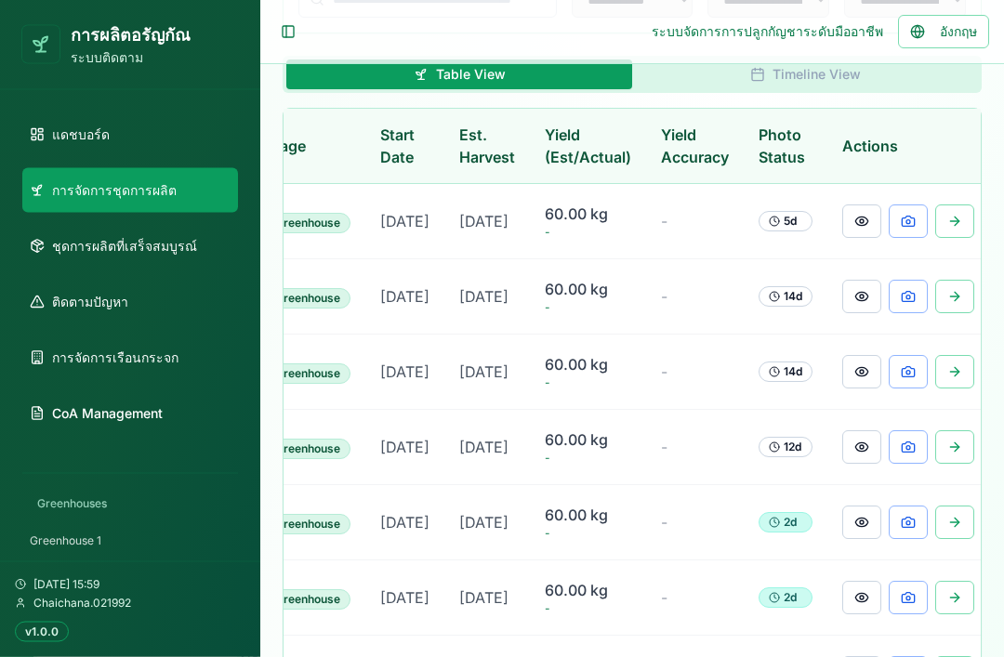
scroll to position [0, 375]
click at [854, 230] on button at bounding box center [862, 221] width 39 height 33
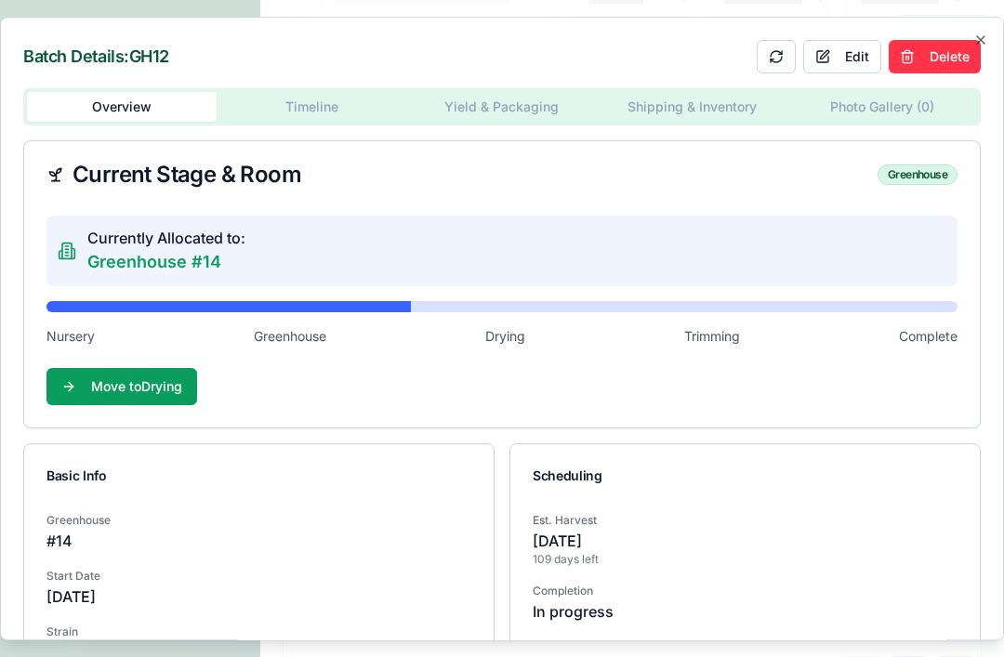
scroll to position [0, 0]
click at [313, 112] on div "Overview Timeline Yield & Packaging Shipping & Inventory Photo Gallery ( 0 )" at bounding box center [501, 106] width 957 height 37
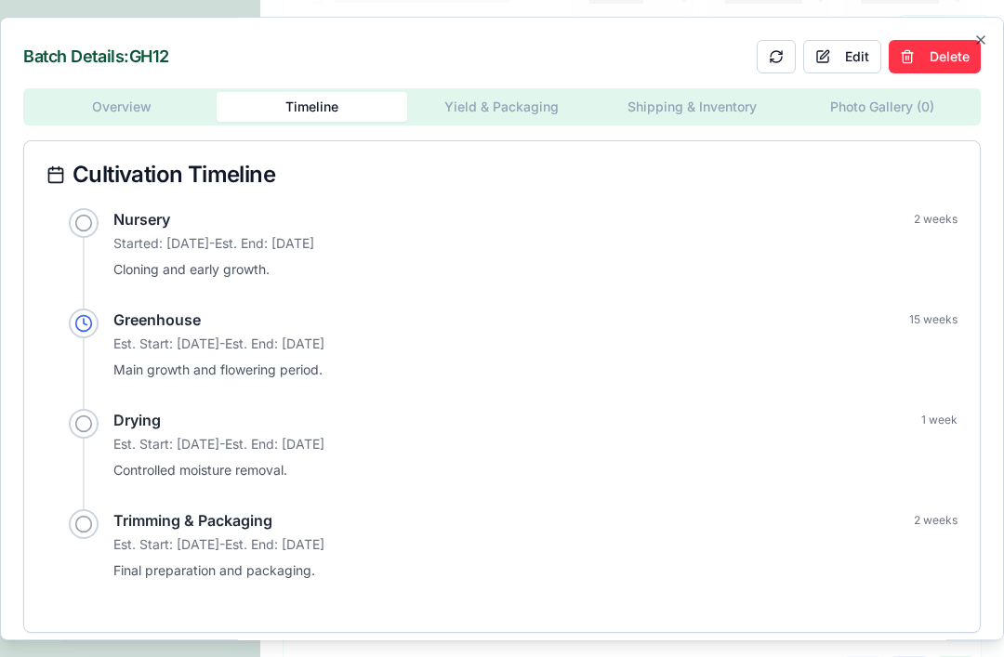
click at [161, 130] on div "Overview Timeline Yield & Packaging Shipping & Inventory Photo Gallery ( 0 ) Cu…" at bounding box center [501, 360] width 957 height 545
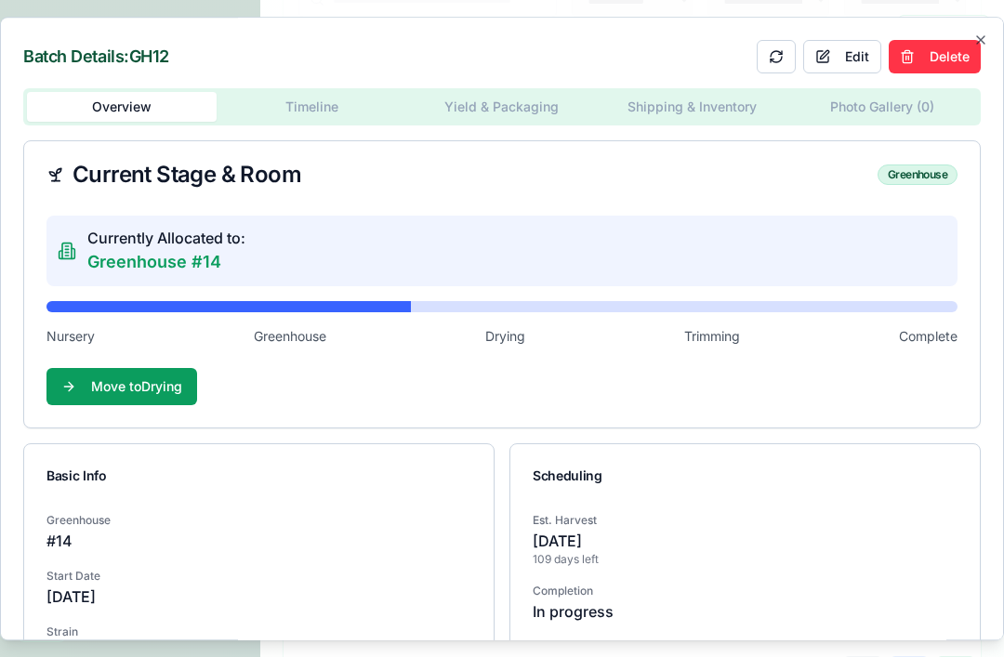
click at [525, 103] on body "การผลิต[PERSON_NAME]กัณ ระบบติดตาม แดชบอร์ด การจัดการชุดการผลิต ชุดการผลิตที่เส…" at bounding box center [502, 409] width 1004 height 1976
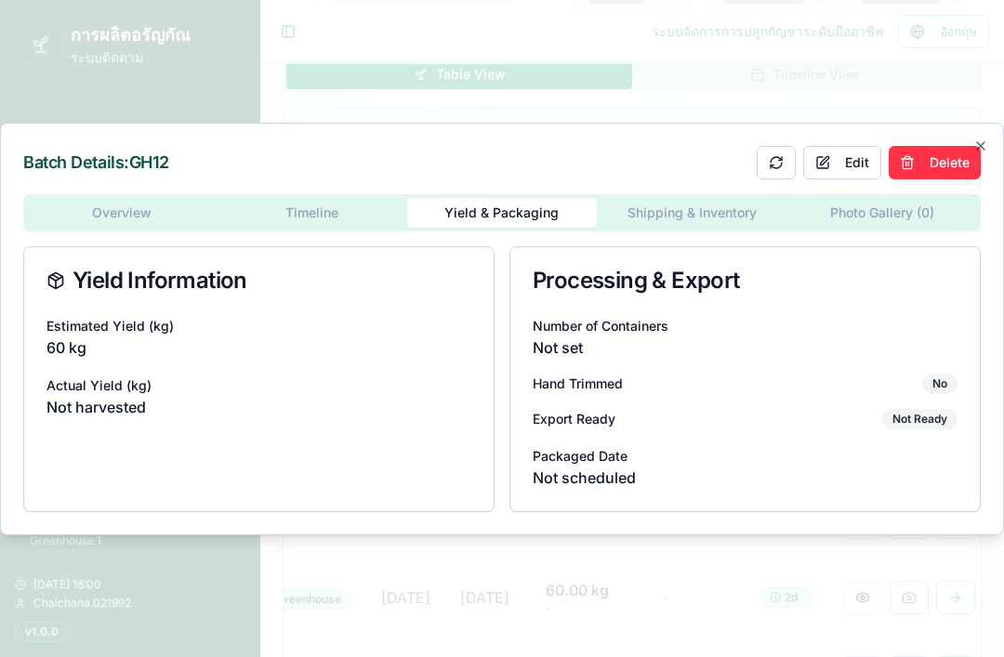
click at [355, 179] on div "Batch Details: GH12 Edit Delete" at bounding box center [501, 162] width 957 height 33
click at [972, 93] on div at bounding box center [502, 328] width 1004 height 657
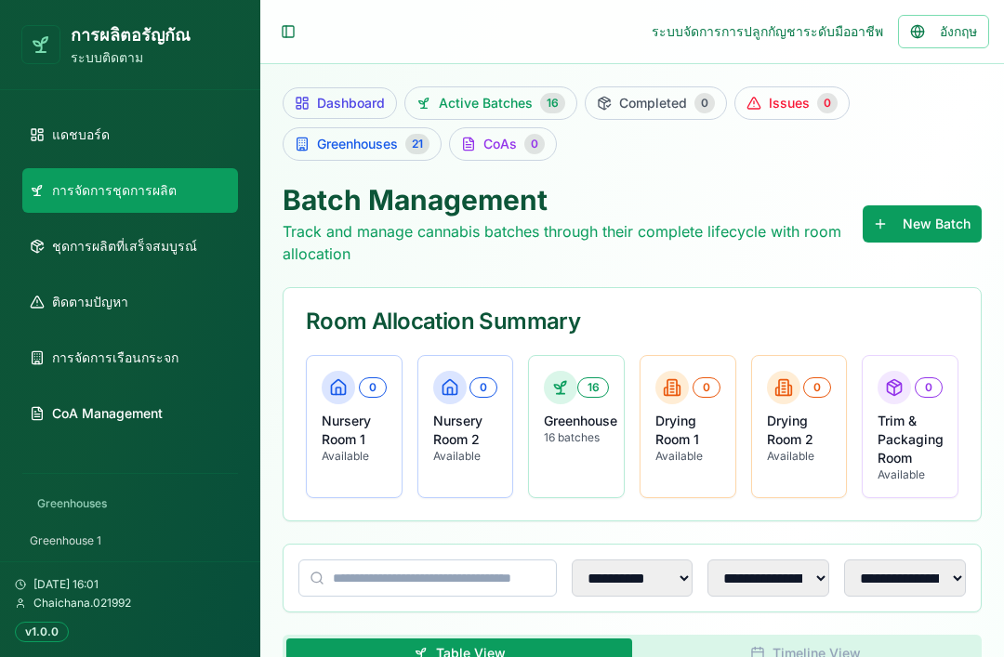
click at [112, 50] on p "ระบบติดตาม" at bounding box center [131, 57] width 120 height 19
click at [192, 351] on link "การจัดการเรือนกระจก" at bounding box center [130, 357] width 216 height 45
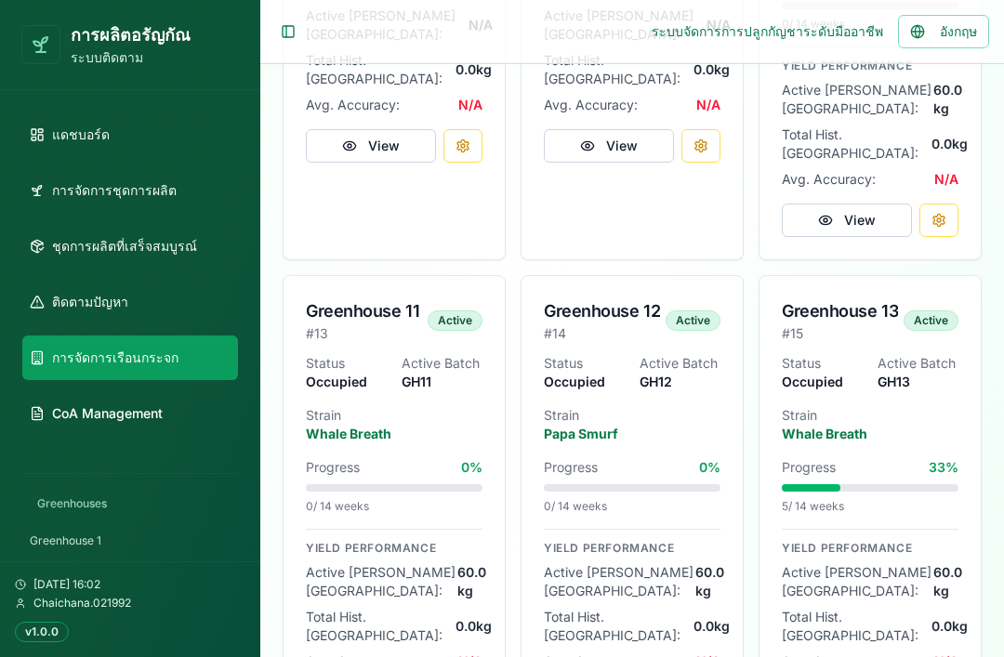
scroll to position [2178, 0]
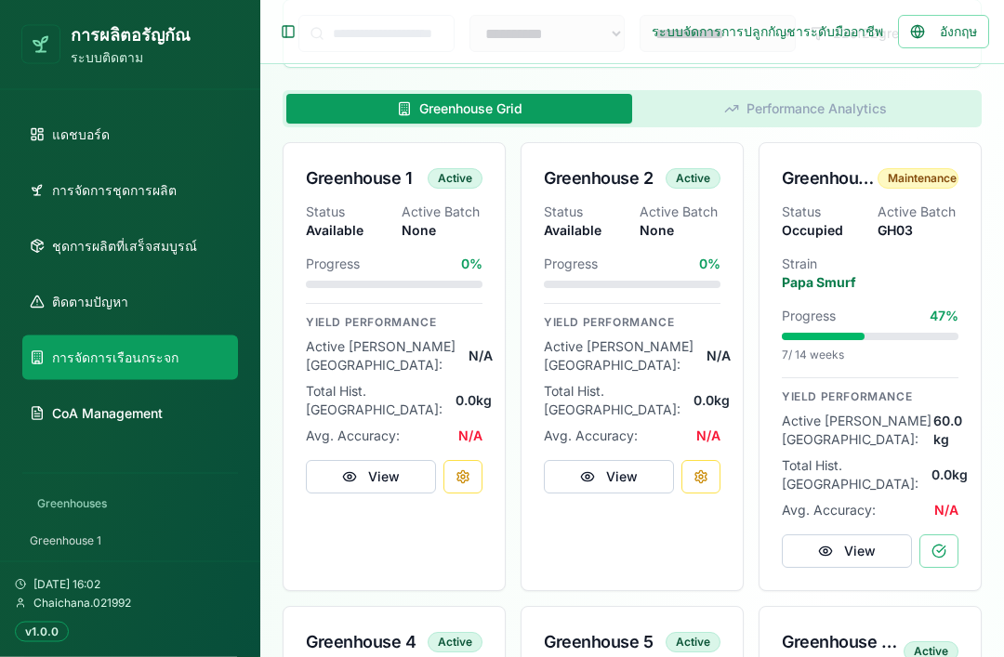
click at [467, 461] on button at bounding box center [462, 477] width 39 height 33
click at [398, 460] on button "View" at bounding box center [371, 476] width 130 height 33
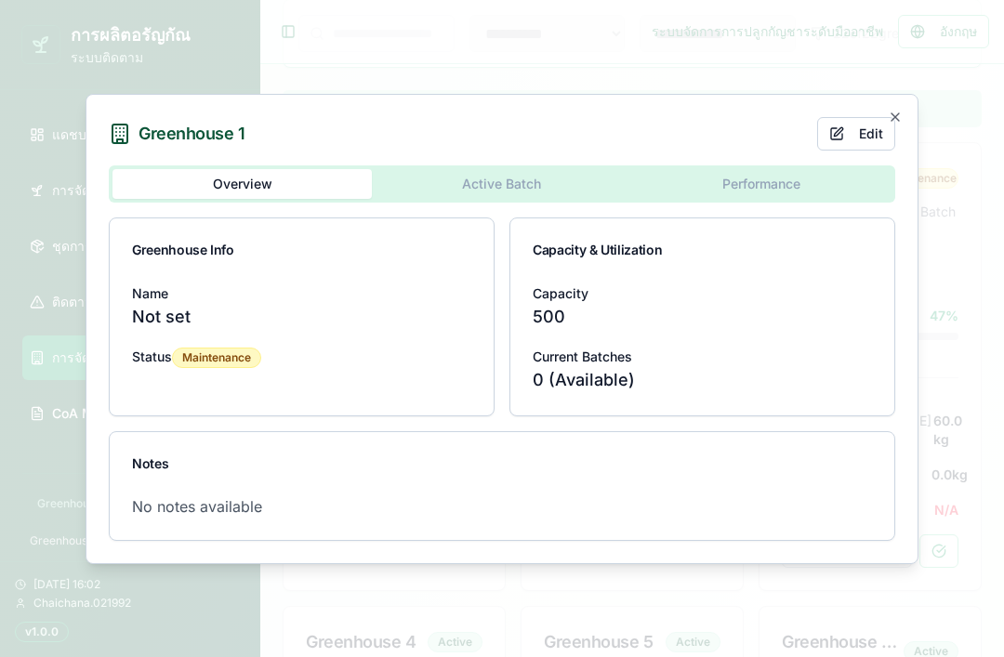
click at [515, 210] on div "Greenhouse 1 Edit Overview Active Batch Performance Greenhouse Info Name Not se…" at bounding box center [501, 329] width 833 height 470
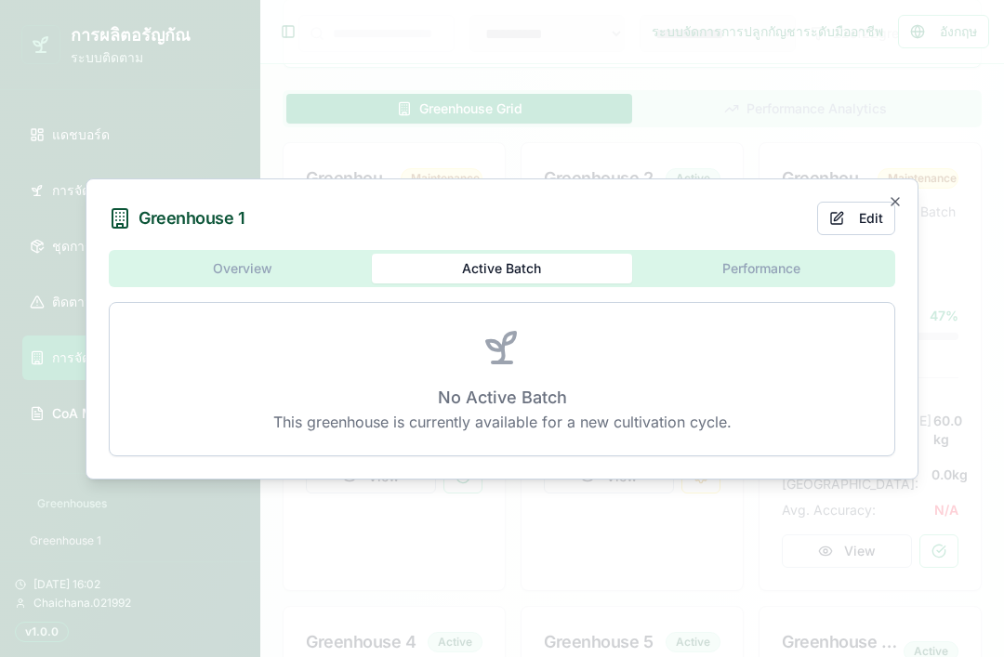
click at [755, 283] on button "Performance" at bounding box center [761, 269] width 259 height 30
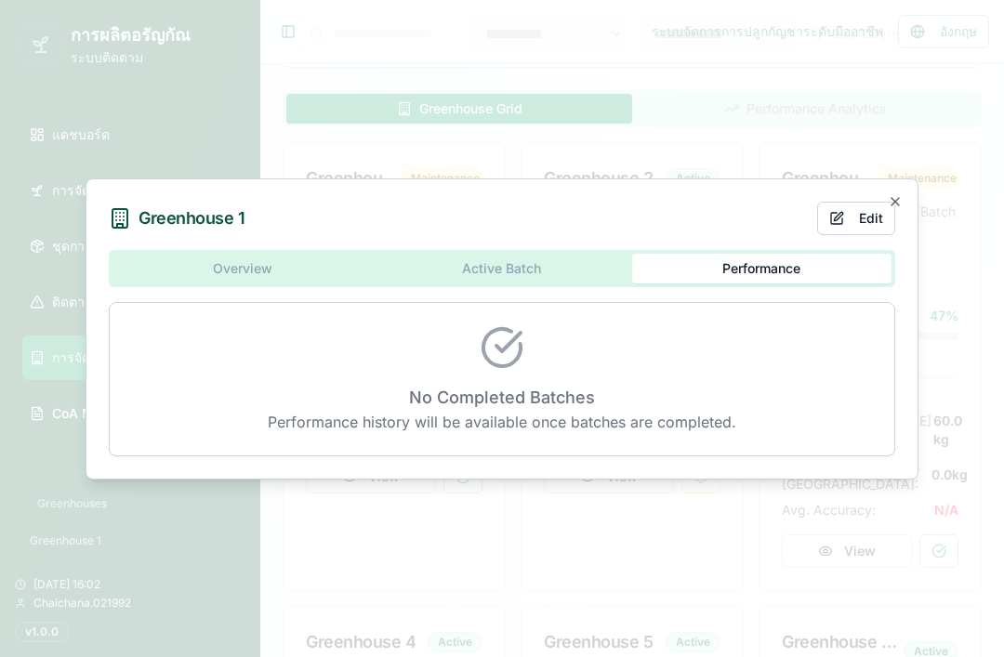
click at [860, 235] on button "Edit" at bounding box center [856, 218] width 78 height 33
click at [264, 288] on div "Overview Active Batch Performance No Completed Batches Performance history will…" at bounding box center [502, 353] width 786 height 206
select select "**********"
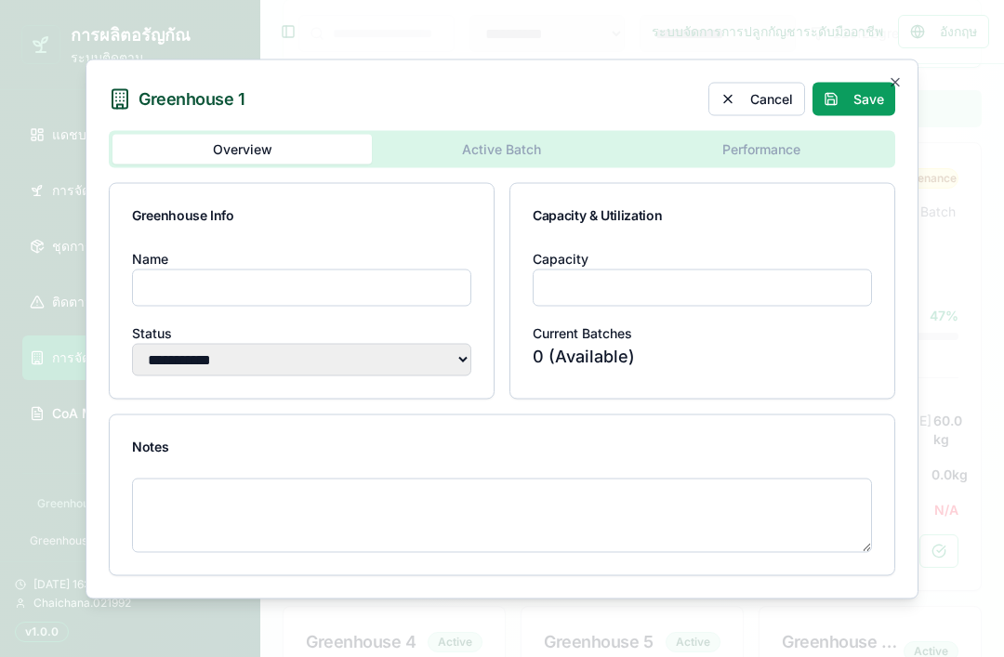
click at [390, 375] on select "**********" at bounding box center [301, 359] width 339 height 33
click at [896, 89] on icon "button" at bounding box center [894, 81] width 15 height 15
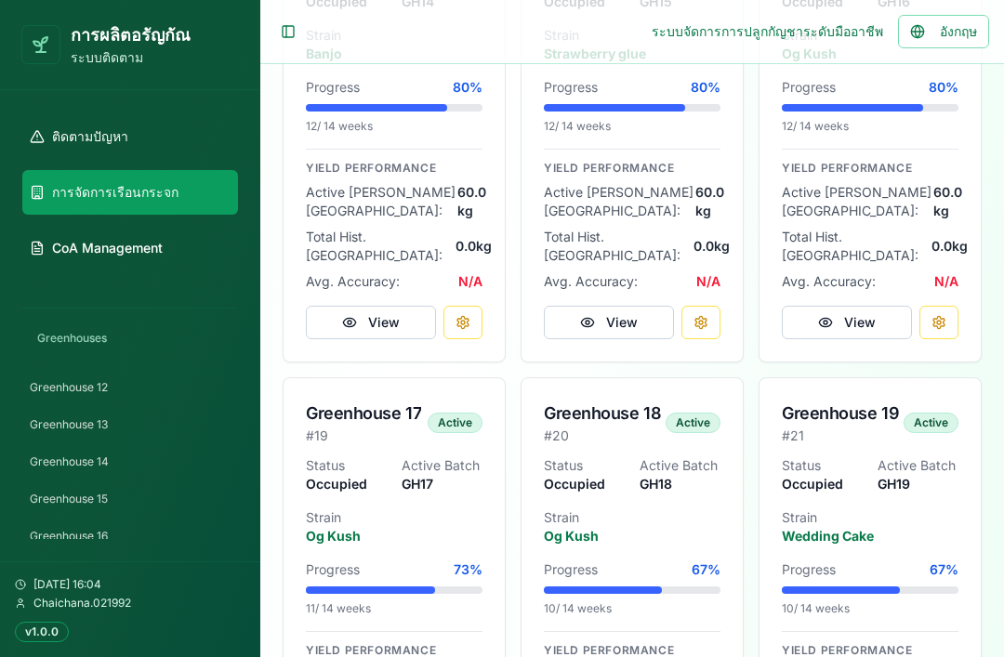
scroll to position [451, 0]
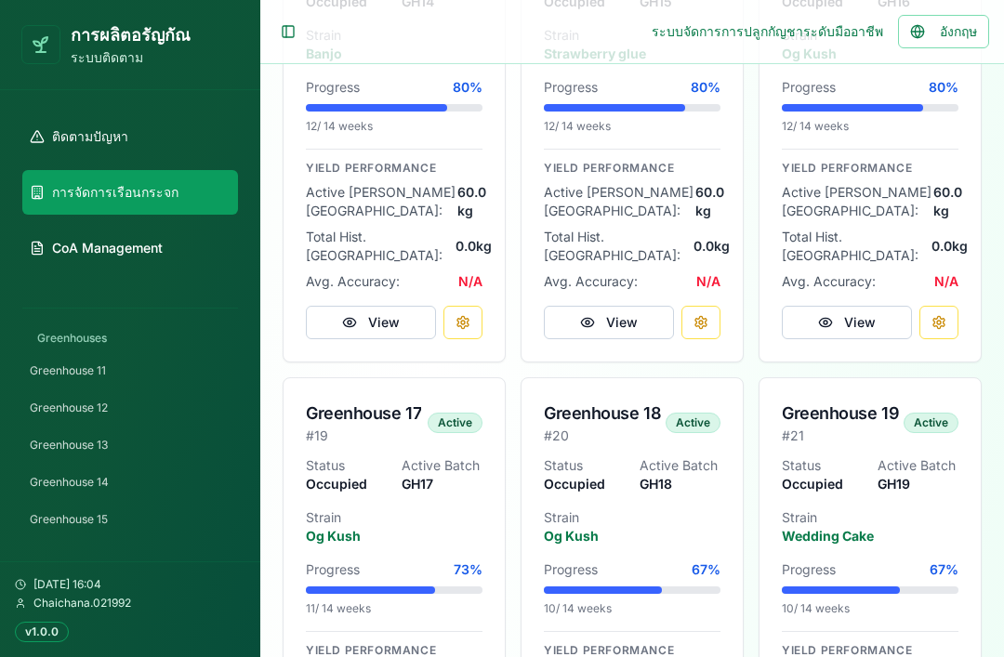
click at [158, 397] on link "Greenhouse 12" at bounding box center [130, 408] width 216 height 30
click at [194, 412] on link "Greenhouse 12" at bounding box center [130, 408] width 216 height 30
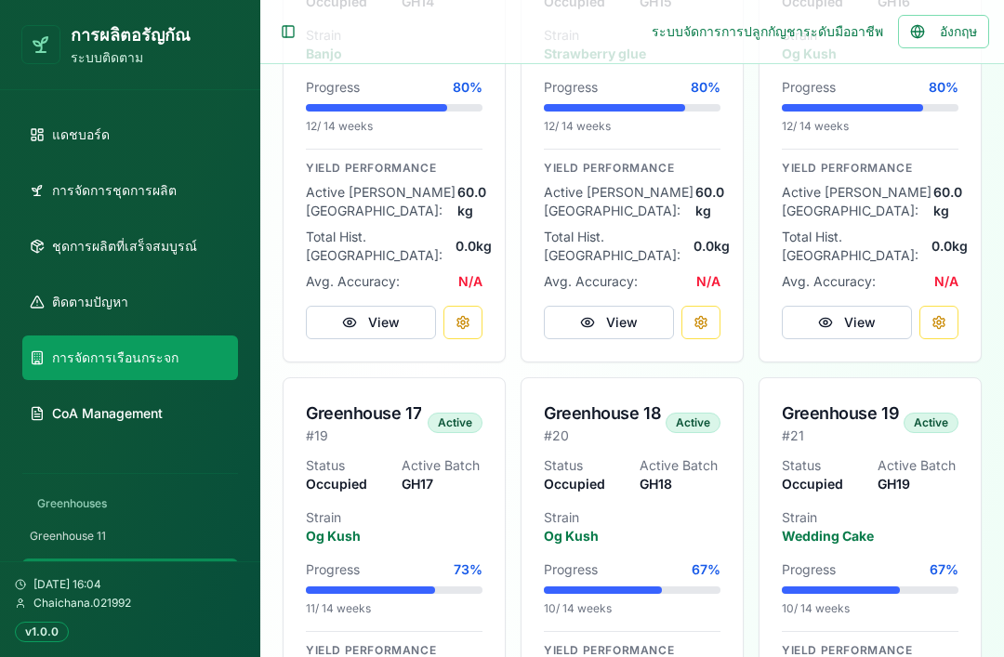
click at [198, 188] on link "การจัดการชุดการผลิต" at bounding box center [130, 190] width 216 height 45
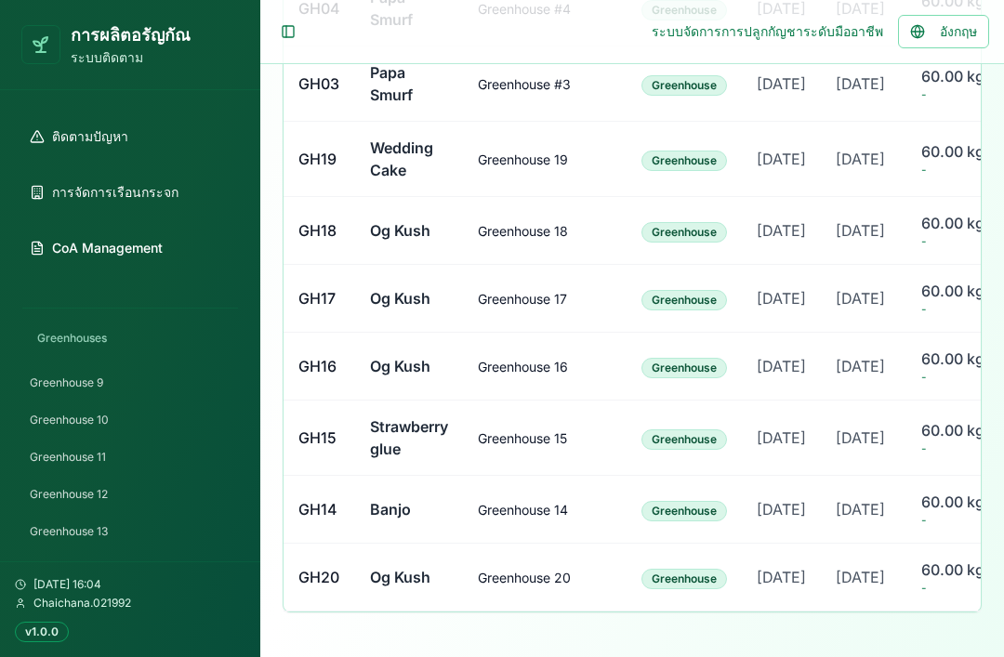
scroll to position [366, 0]
click at [164, 481] on link "Greenhouse 12" at bounding box center [130, 493] width 216 height 30
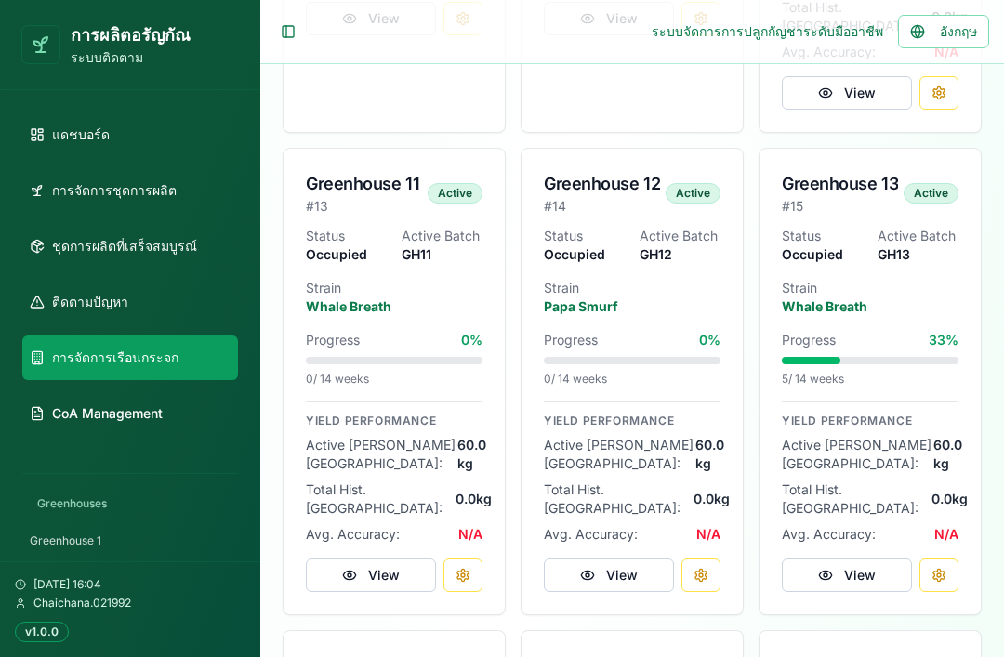
scroll to position [2297, 0]
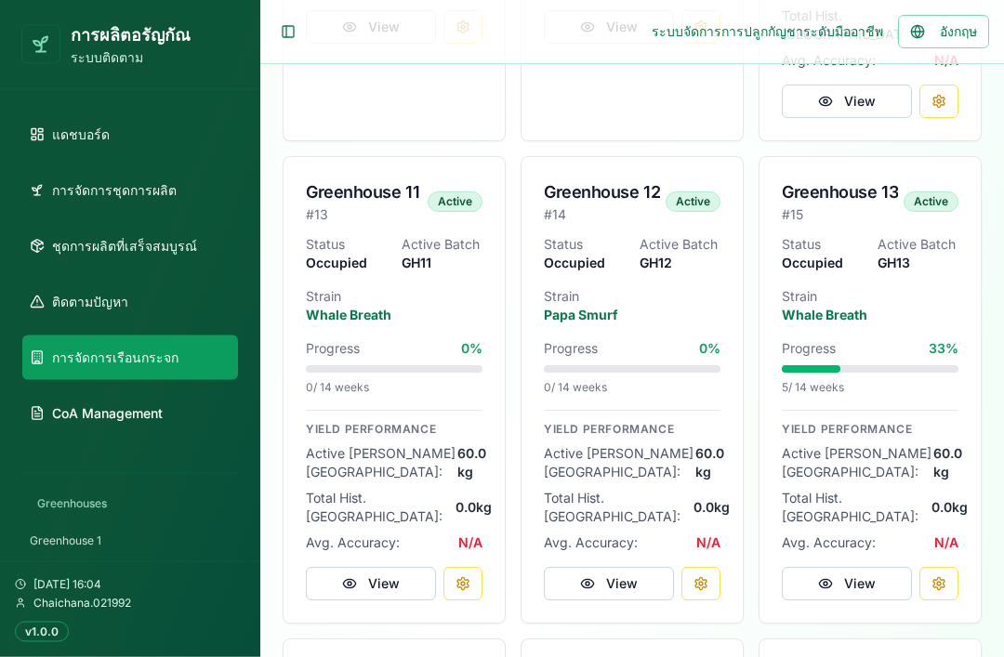
click at [707, 568] on button at bounding box center [700, 584] width 39 height 33
click at [705, 567] on button at bounding box center [700, 583] width 39 height 33
click at [649, 567] on button "View" at bounding box center [609, 583] width 130 height 33
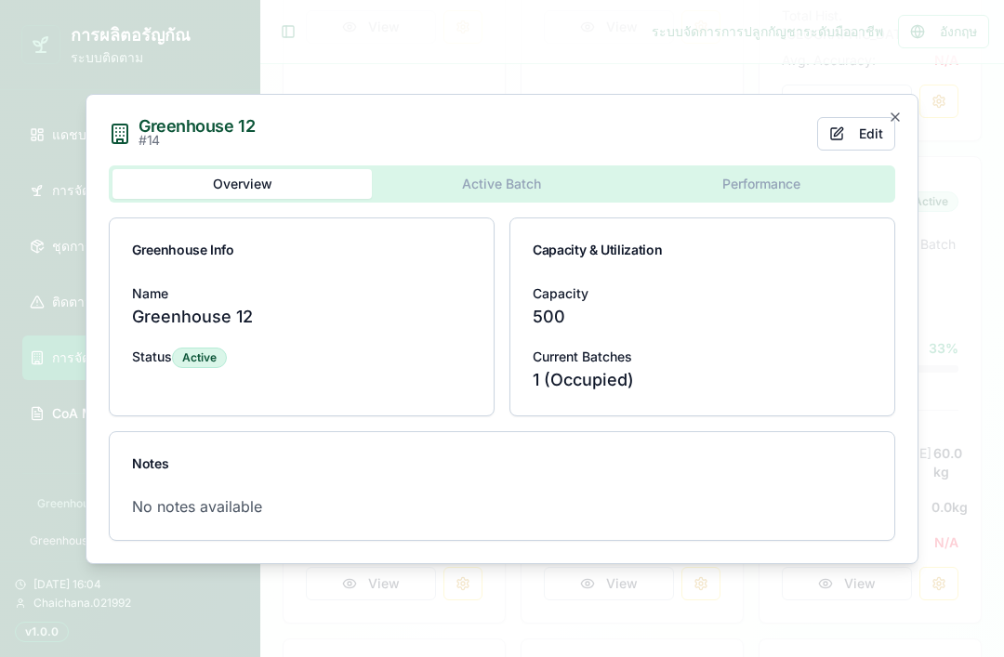
click at [837, 151] on button "Edit" at bounding box center [856, 133] width 78 height 33
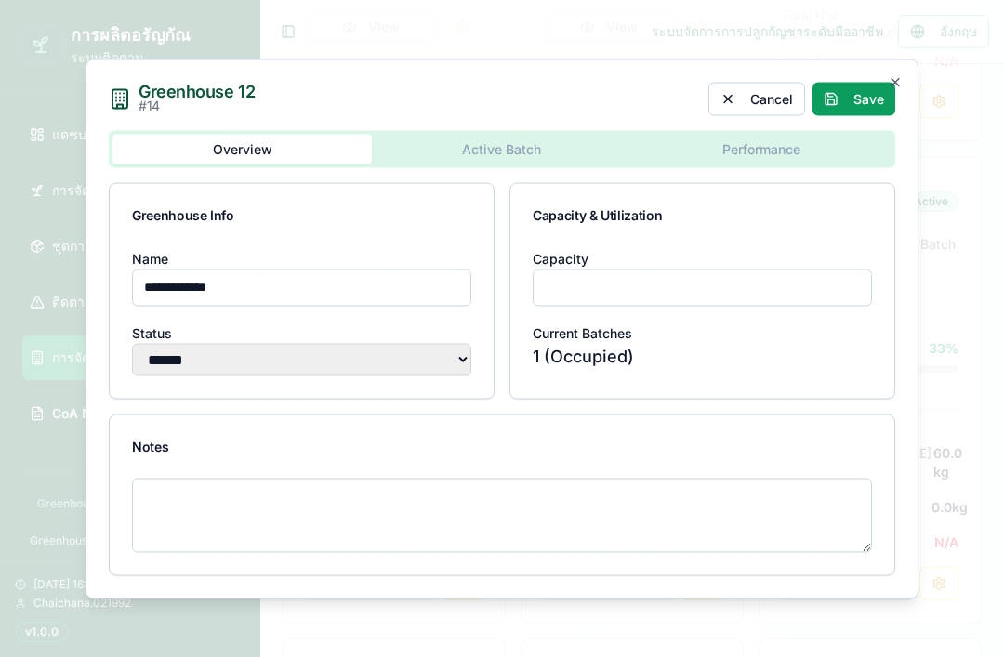
click at [421, 306] on input "**********" at bounding box center [301, 287] width 339 height 37
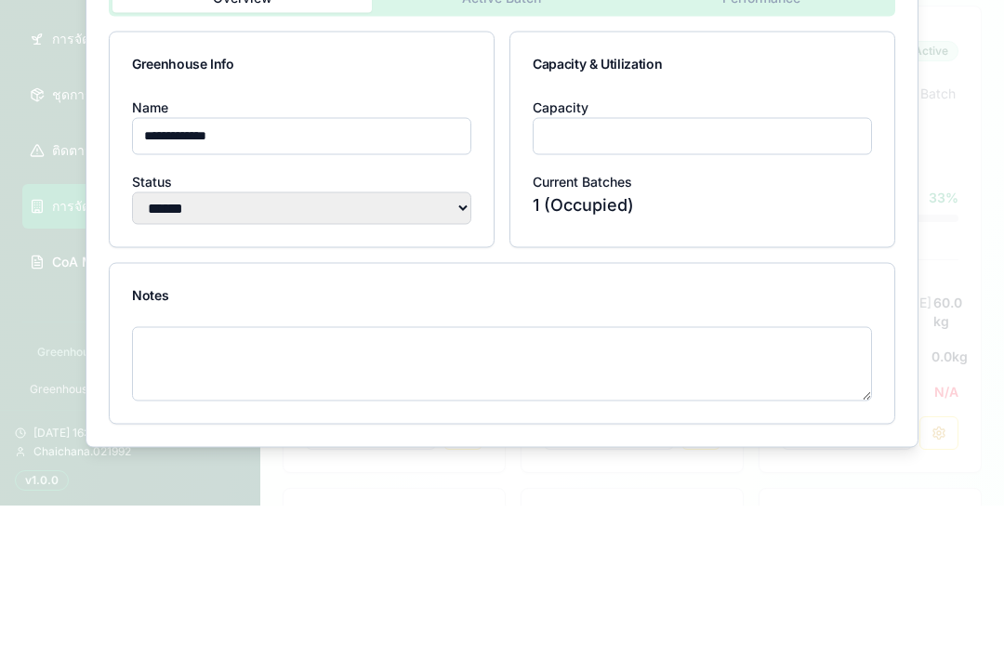
click at [739, 343] on p "1 (Occupied)" at bounding box center [701, 356] width 339 height 26
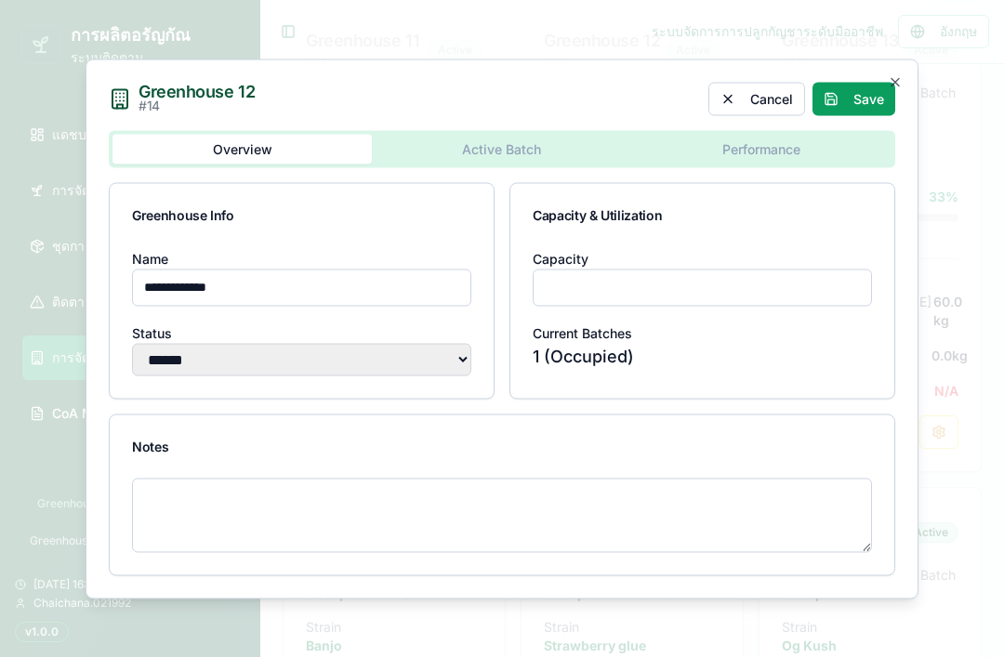
click at [898, 89] on icon "button" at bounding box center [894, 81] width 15 height 15
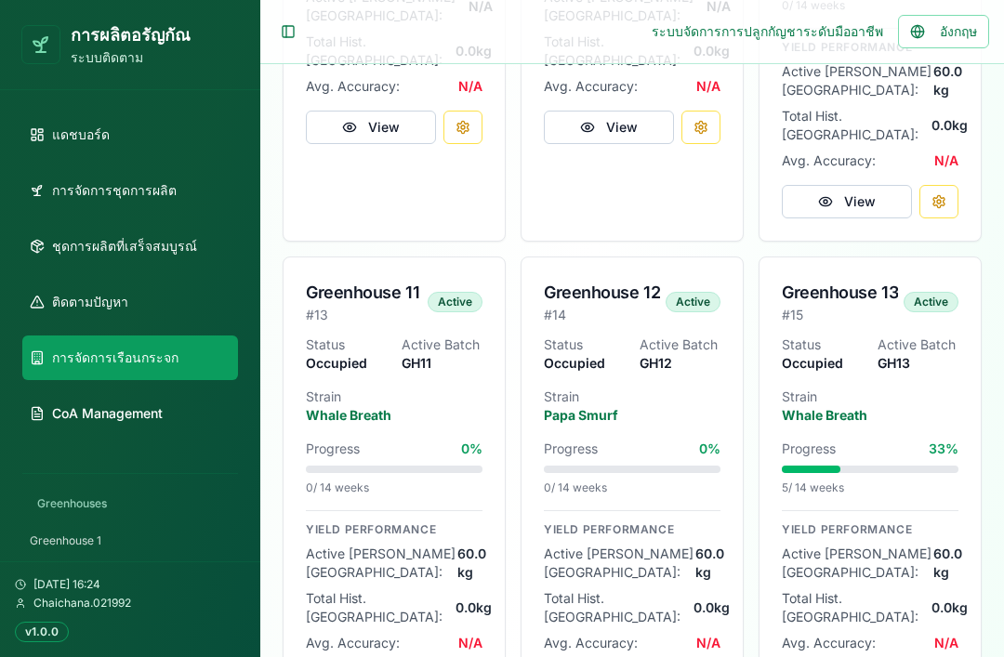
scroll to position [2203, 0]
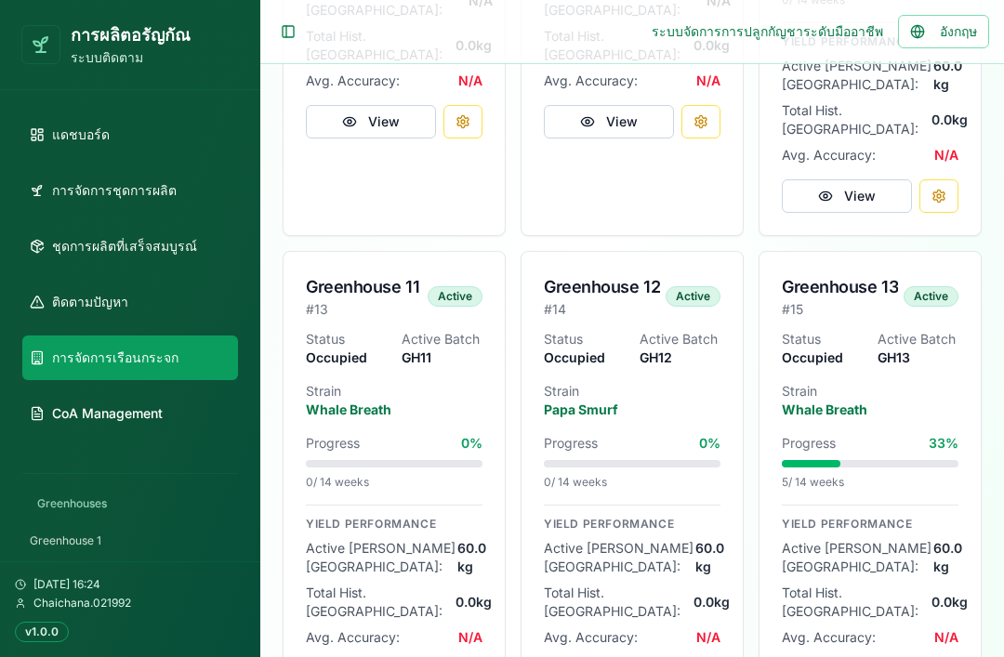
click at [697, 286] on div "Maintenance" at bounding box center [681, 296] width 78 height 20
click at [695, 401] on p "Papa Smurf" at bounding box center [632, 410] width 177 height 19
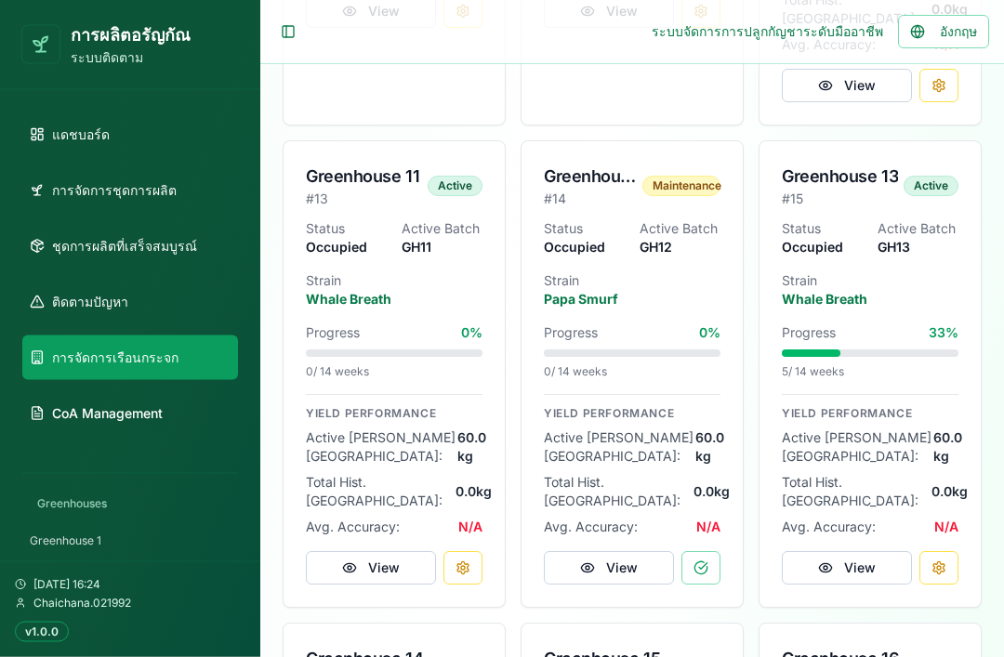
scroll to position [2320, 0]
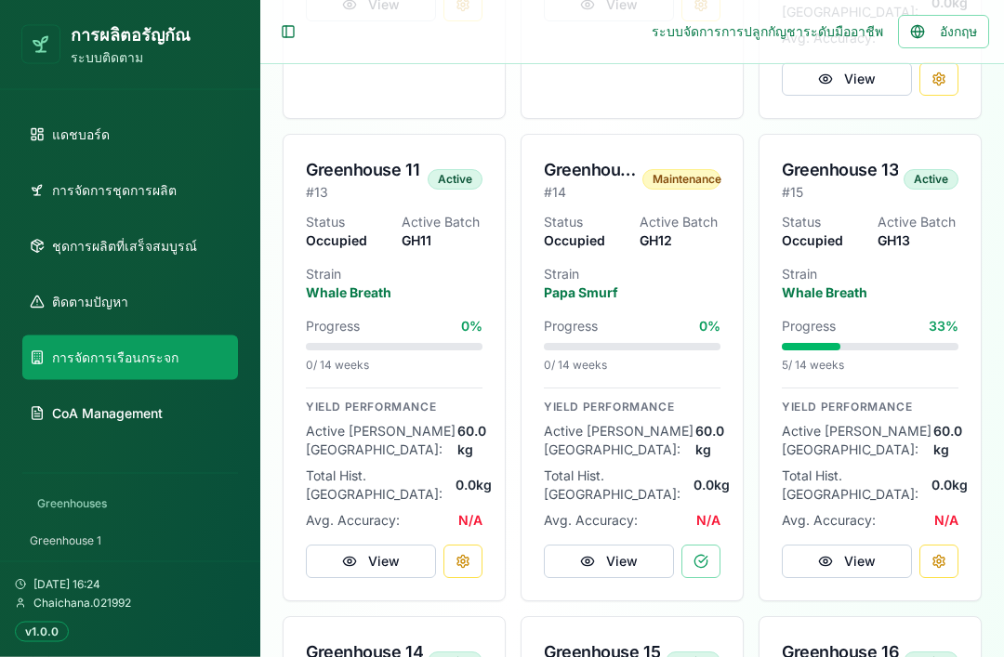
click at [647, 546] on button "View" at bounding box center [609, 562] width 130 height 33
select select "**********"
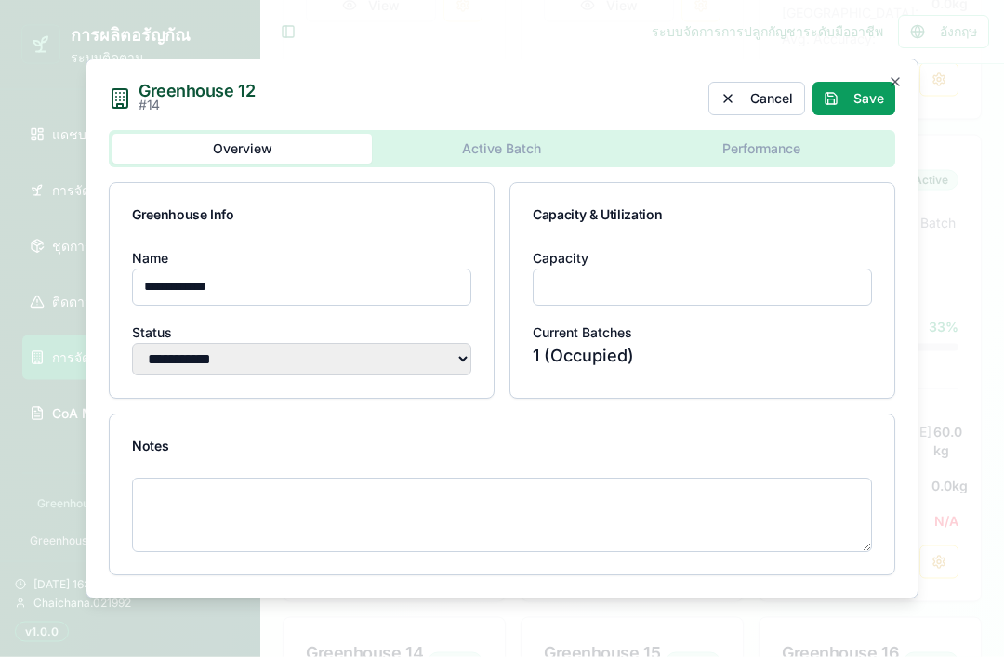
scroll to position [2321, 0]
click at [861, 115] on button "Save" at bounding box center [853, 98] width 83 height 33
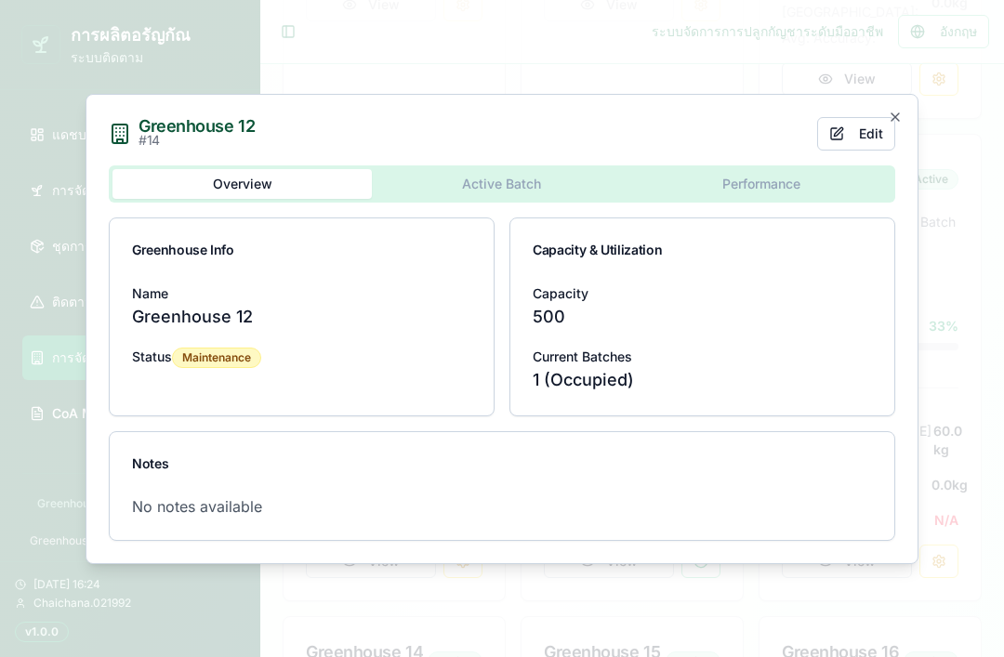
click at [863, 151] on button "Edit" at bounding box center [856, 133] width 78 height 33
select select "**********"
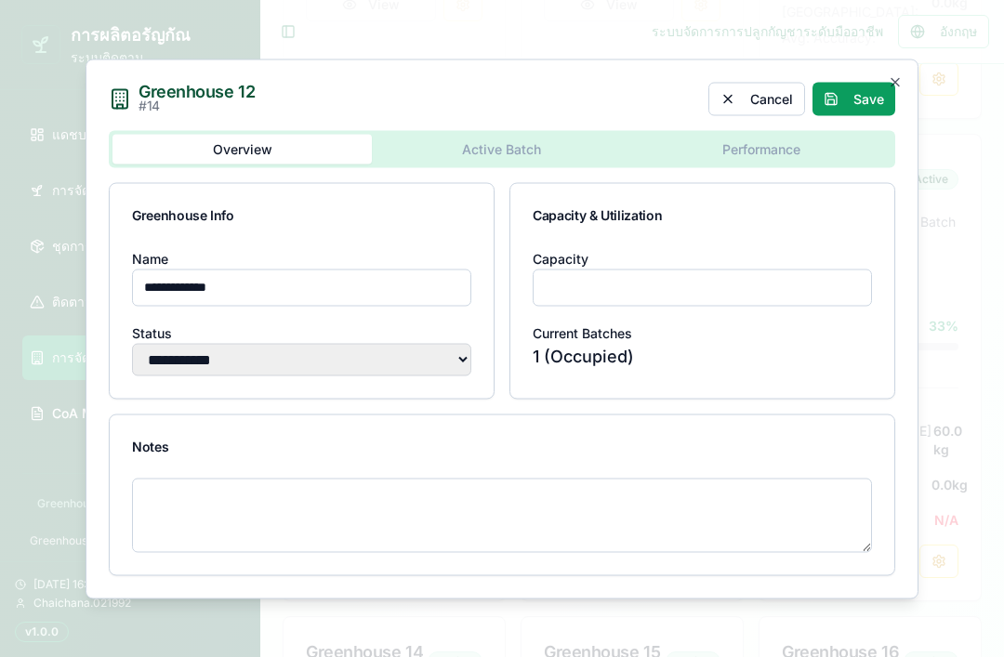
click at [414, 375] on select "**********" at bounding box center [301, 359] width 339 height 33
click at [777, 115] on button "Cancel" at bounding box center [756, 98] width 97 height 33
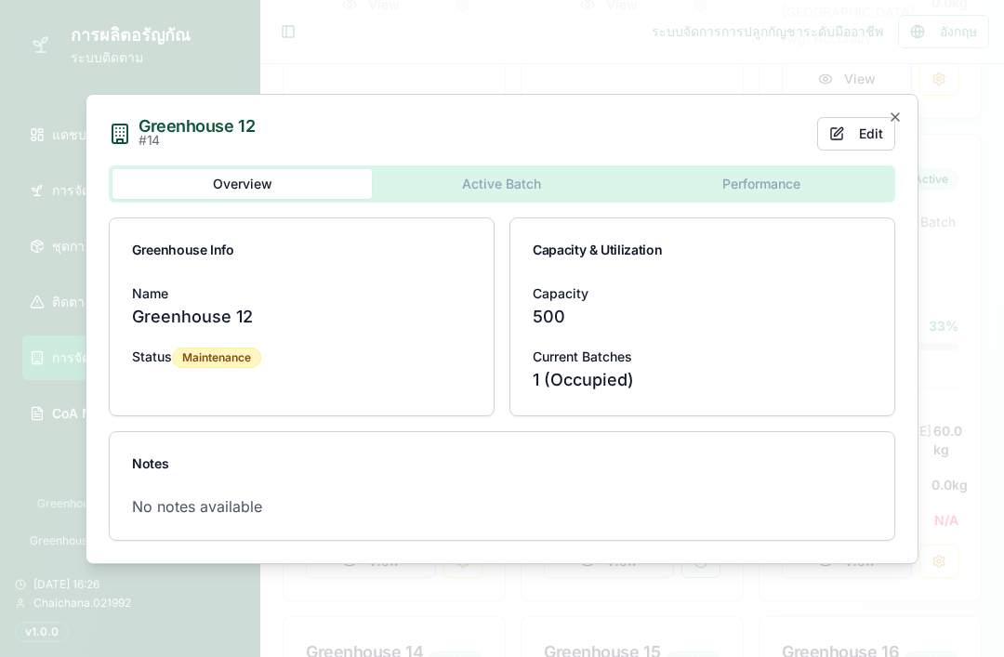
click at [297, 330] on p "Greenhouse 12" at bounding box center [301, 317] width 339 height 26
click at [893, 125] on icon "button" at bounding box center [894, 117] width 15 height 15
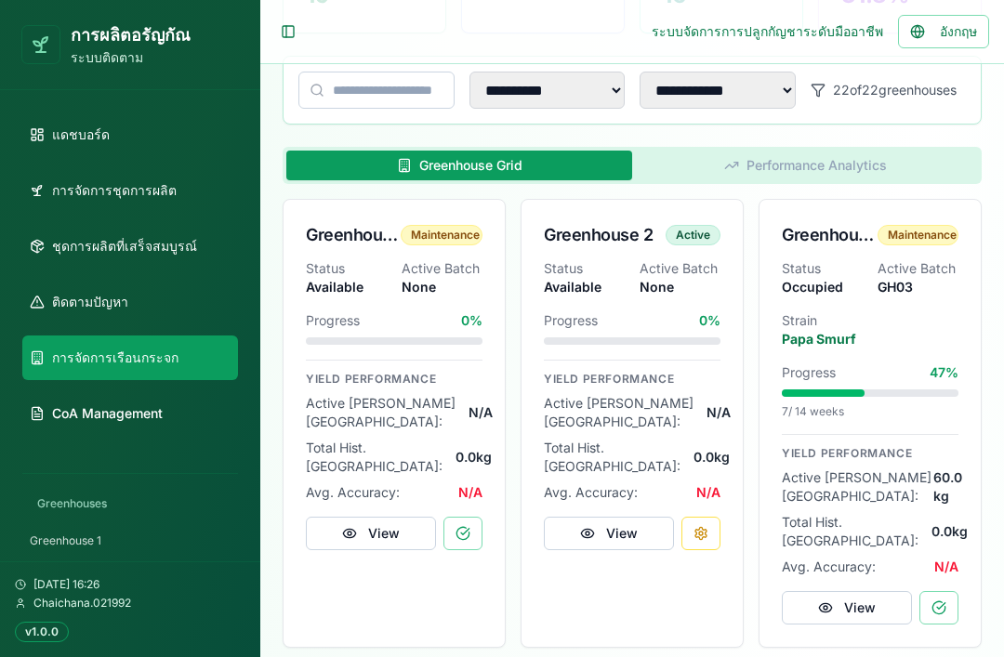
scroll to position [351, 0]
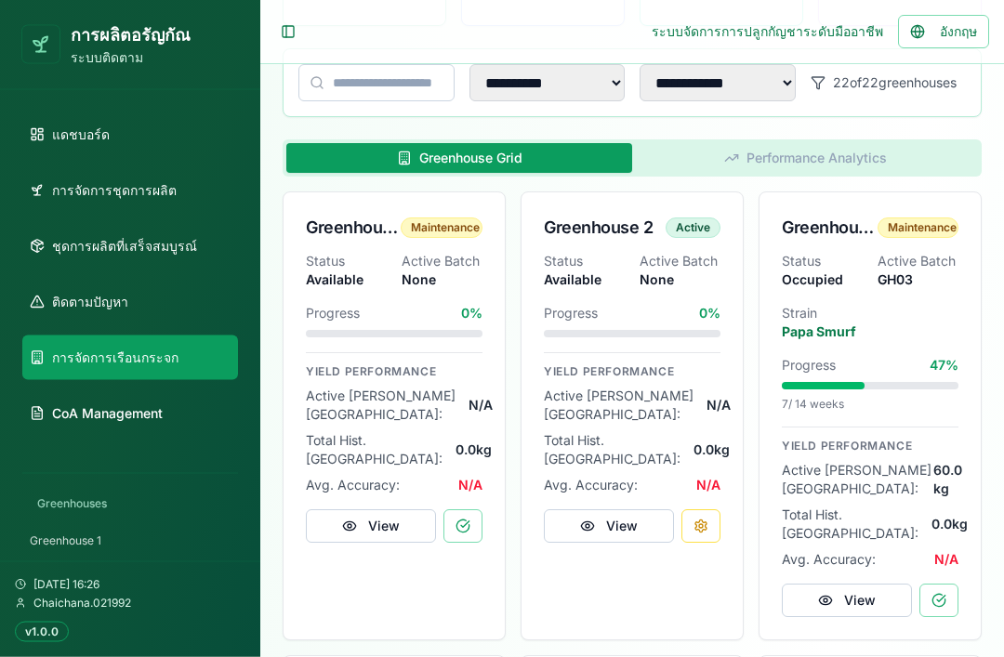
click at [465, 510] on button at bounding box center [462, 526] width 39 height 33
click at [470, 509] on div "View" at bounding box center [394, 525] width 177 height 33
click at [944, 584] on button at bounding box center [938, 600] width 39 height 33
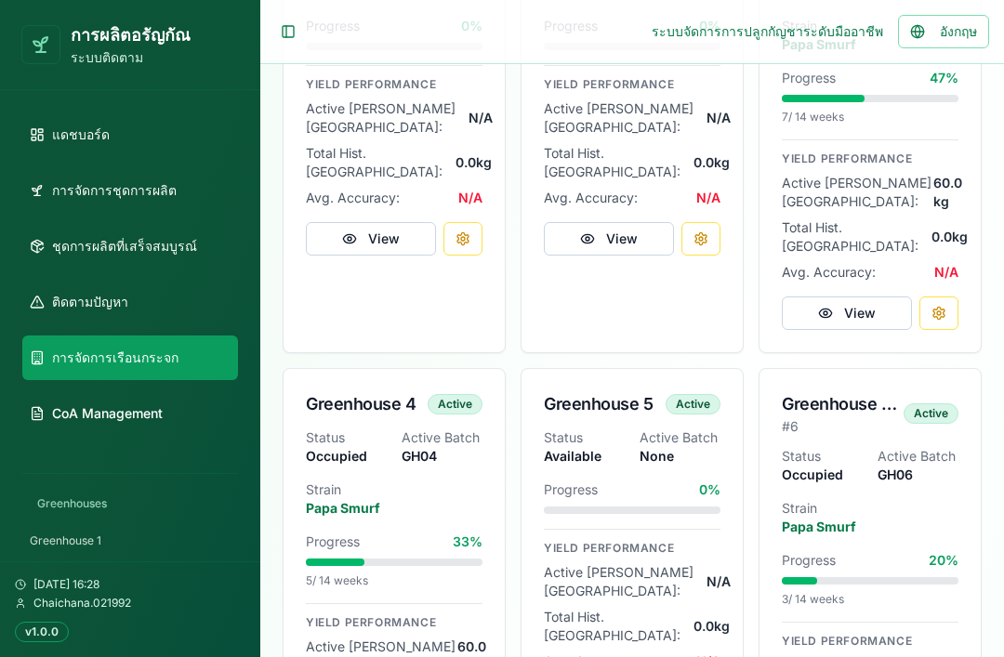
scroll to position [650, 0]
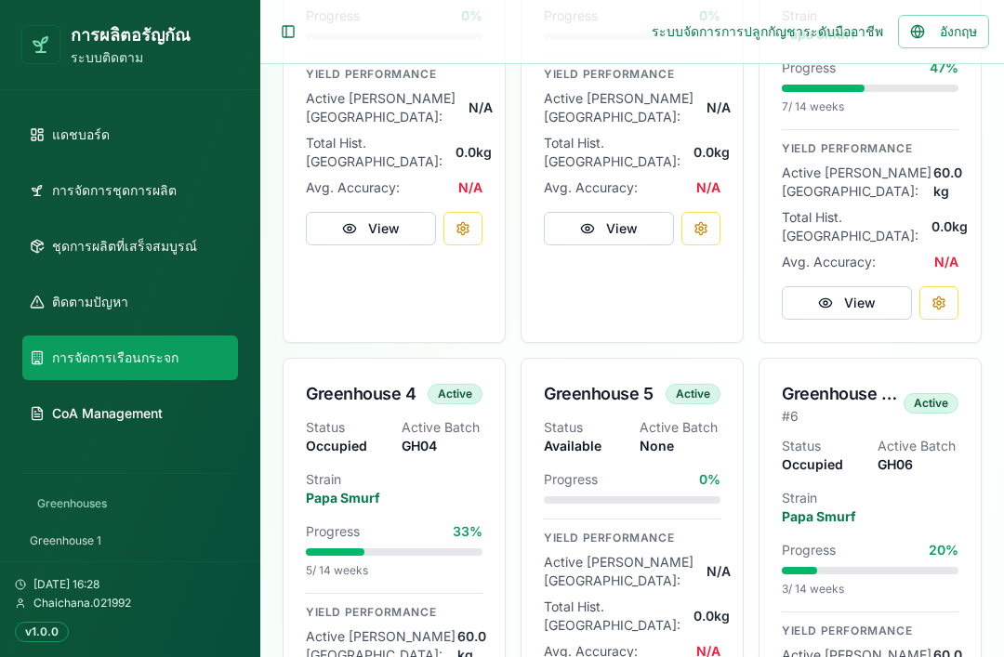
click at [865, 392] on div "Greenhouse 5/1 # 6 Active" at bounding box center [869, 398] width 221 height 78
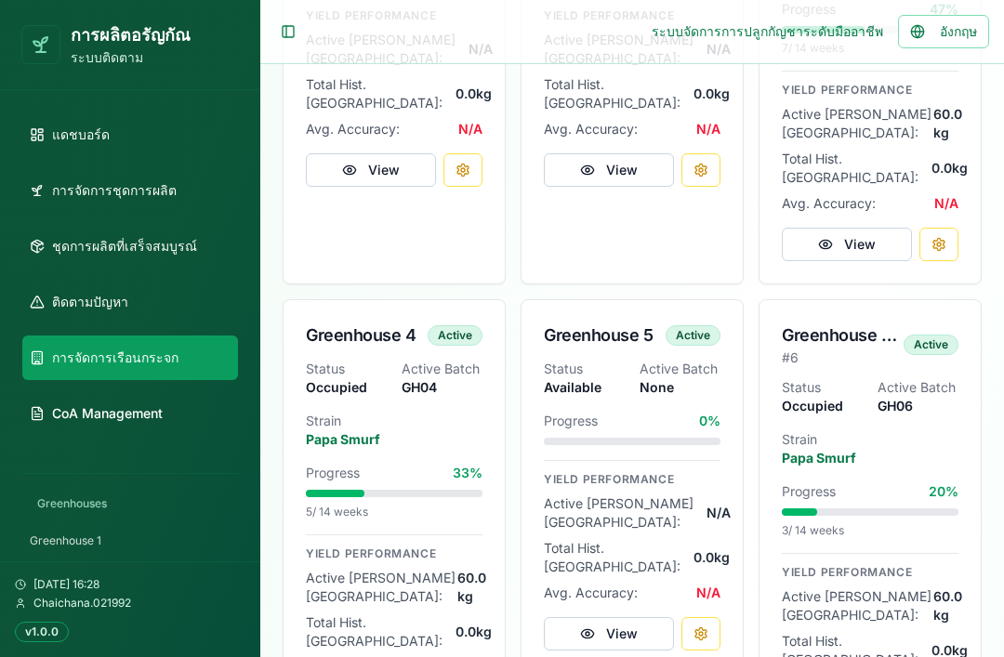
scroll to position [728, 0]
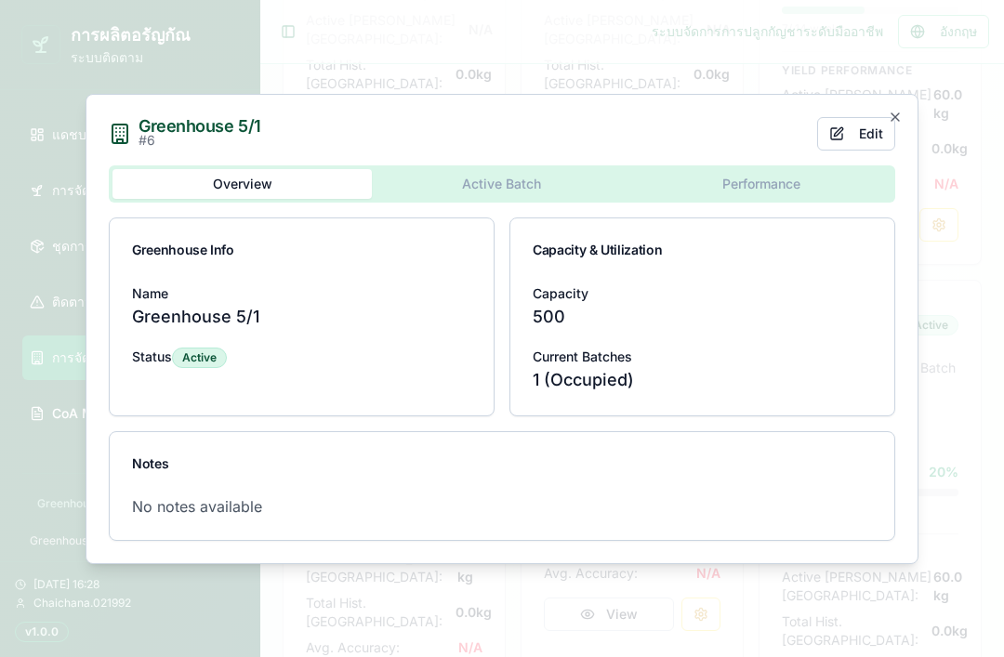
click at [525, 199] on button "Active Batch" at bounding box center [501, 184] width 259 height 30
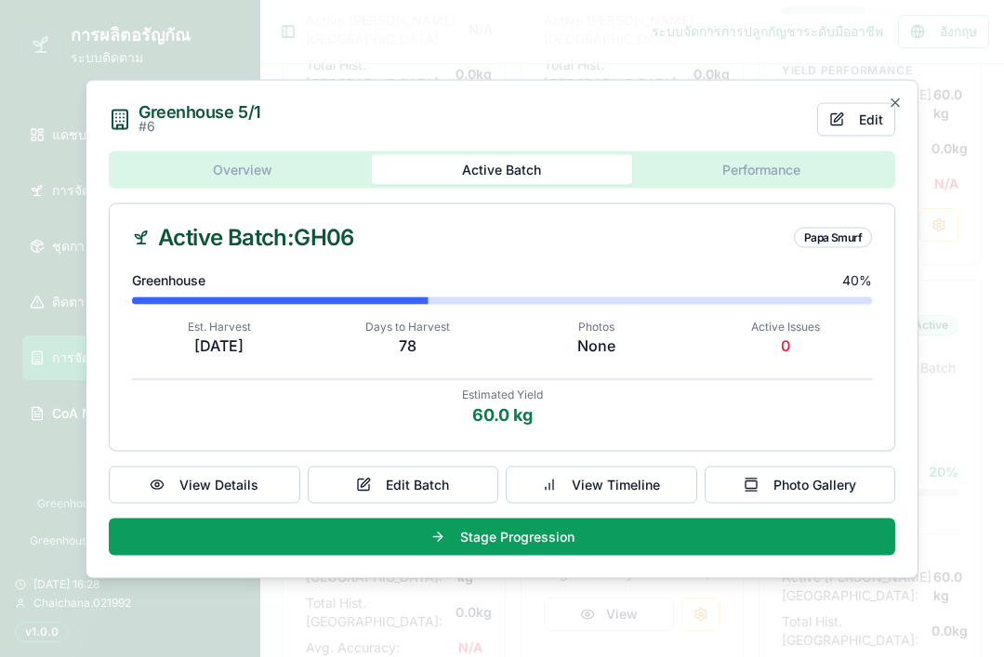
click at [639, 503] on button "View Timeline" at bounding box center [601, 484] width 191 height 37
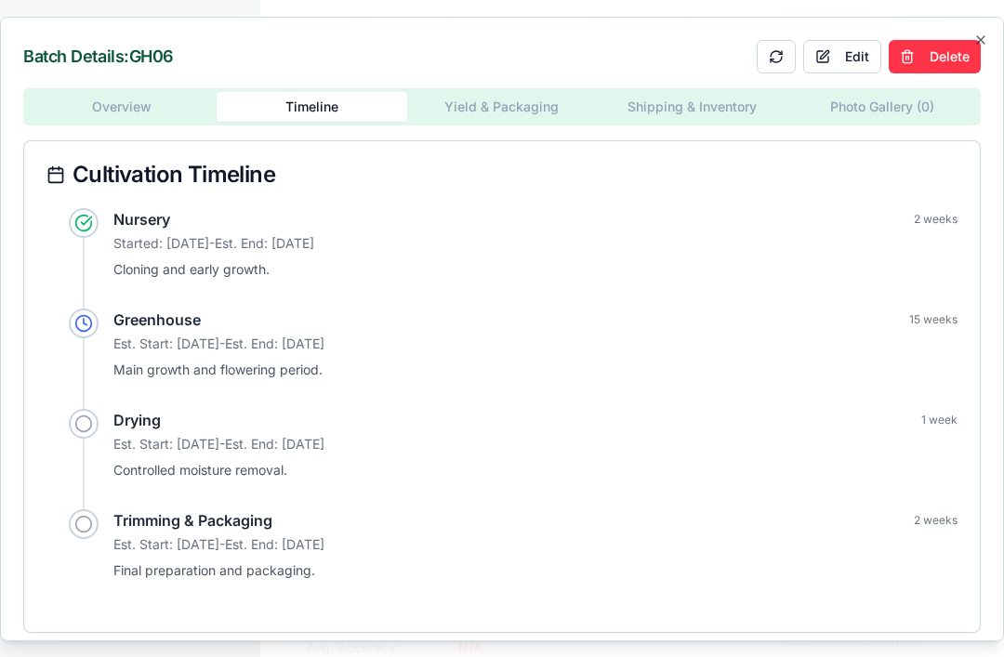
click at [991, 50] on div "Batch Details: GH06 Edit Delete Overview Timeline Yield & Packaging Shipping & …" at bounding box center [502, 329] width 1004 height 625
click at [992, 56] on div "Batch Details: GH06 Edit Delete Overview Timeline Yield & Packaging Shipping & …" at bounding box center [502, 329] width 1004 height 625
click at [991, 52] on div "Batch Details: GH06 Edit Delete Overview Timeline Yield & Packaging Shipping & …" at bounding box center [502, 329] width 1004 height 625
click at [855, 73] on button "Edit" at bounding box center [842, 56] width 78 height 33
click at [83, 433] on div at bounding box center [84, 424] width 30 height 30
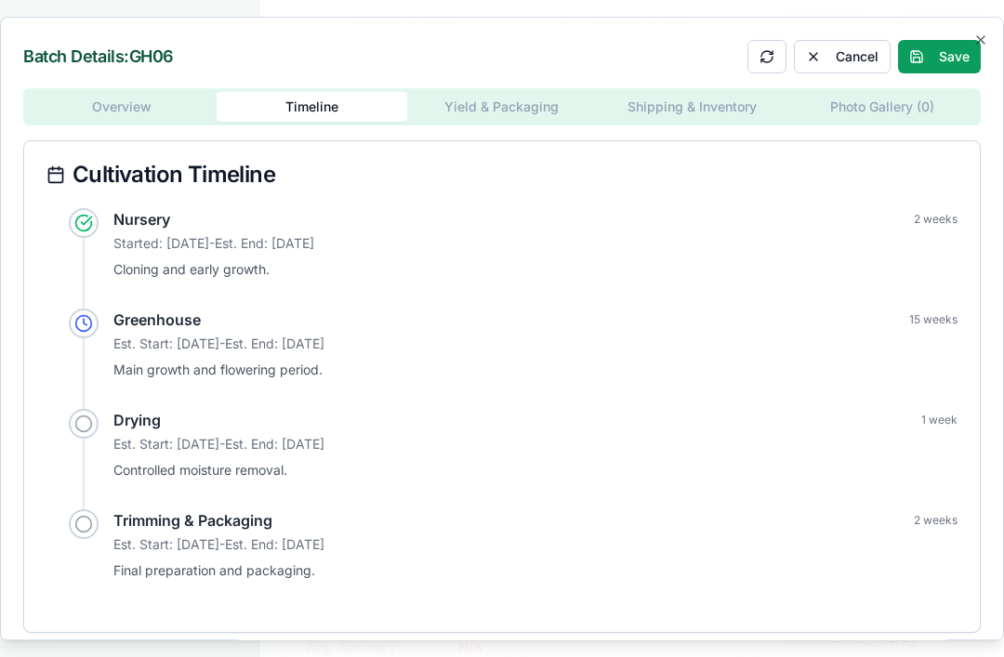
click at [95, 439] on div at bounding box center [84, 424] width 30 height 30
click at [520, 138] on div "Batch Details: GH06 Cancel Save Overview Timeline Yield & Packaging Shipping & …" at bounding box center [502, 329] width 1004 height 625
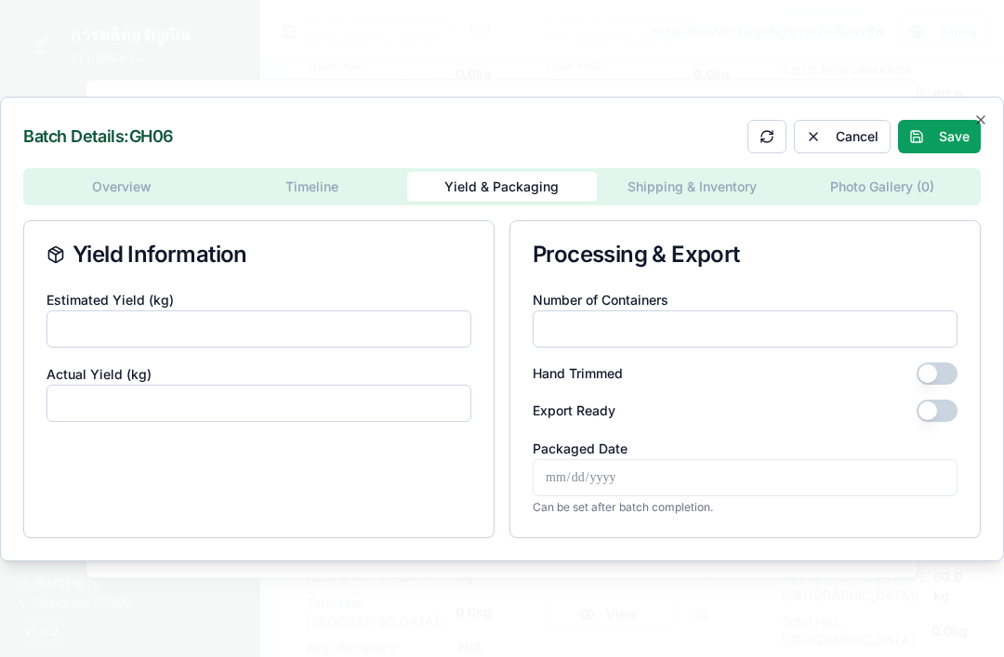
click at [689, 217] on div "Overview Timeline Yield & Packaging Shipping & Inventory Photo Gallery ( 0 ) Yi…" at bounding box center [501, 353] width 957 height 370
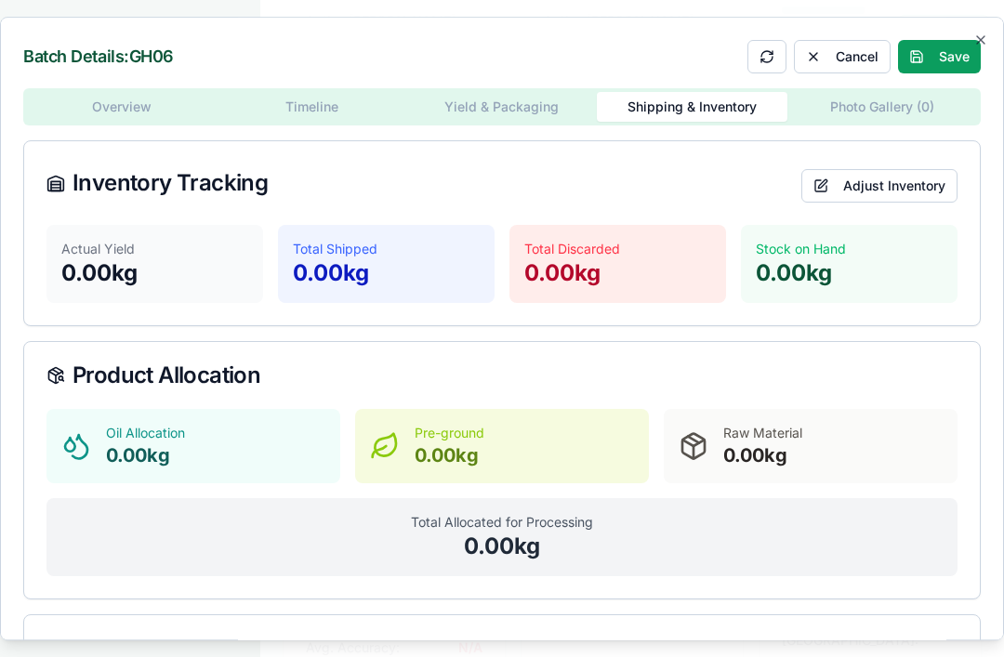
scroll to position [0, 0]
click at [890, 109] on div "Batch Details: GH06 Cancel Save Overview Timeline Yield & Packaging Shipping & …" at bounding box center [502, 329] width 1004 height 625
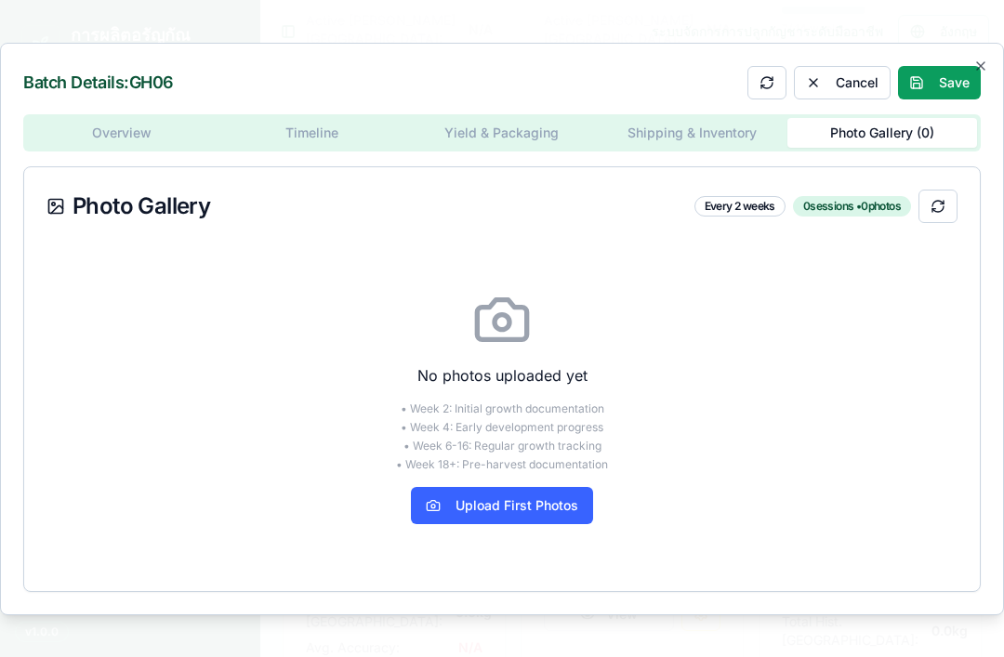
click at [143, 149] on div "Overview Timeline Yield & Packaging Shipping & Inventory Photo Gallery ( 0 ) Ph…" at bounding box center [501, 353] width 957 height 478
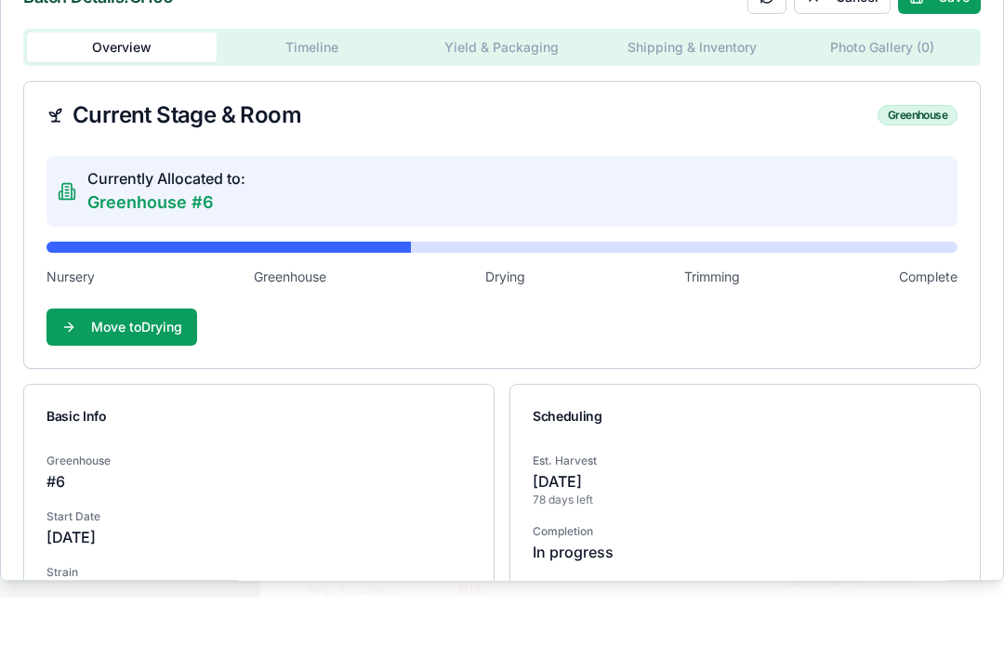
scroll to position [786, 0]
